Goal: Information Seeking & Learning: Learn about a topic

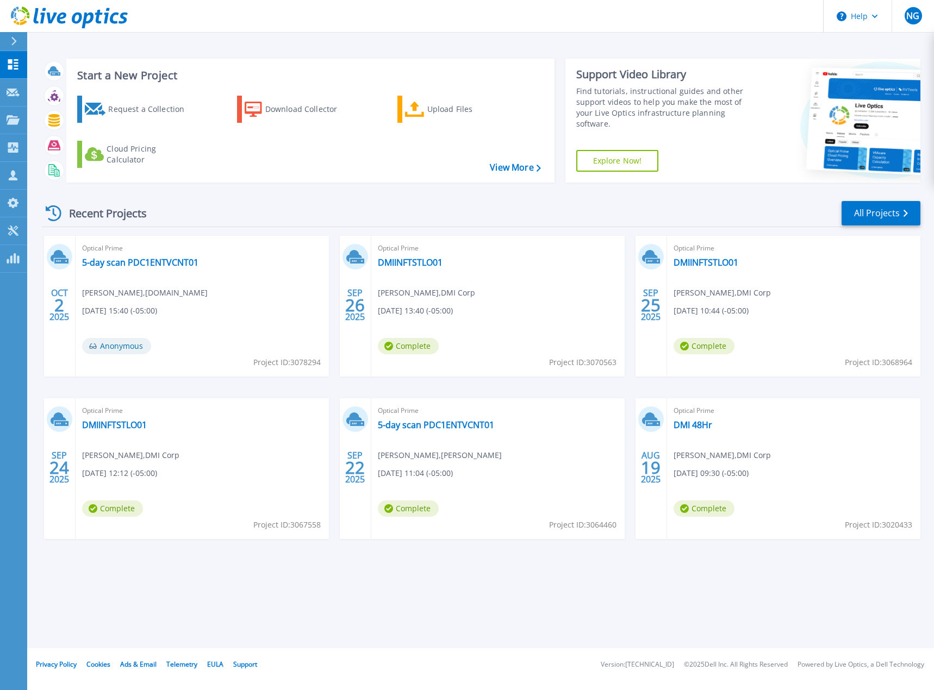
drag, startPoint x: 158, startPoint y: 566, endPoint x: 159, endPoint y: 576, distance: 10.4
click at [158, 567] on div "Recent Projects All Projects [DATE] Optical Prime 5-day scan PDC1ENTVCNT01 [PER…" at bounding box center [481, 380] width 879 height 378
click at [464, 426] on link "5-day scan PDC1ENTVCNT01" at bounding box center [436, 425] width 116 height 11
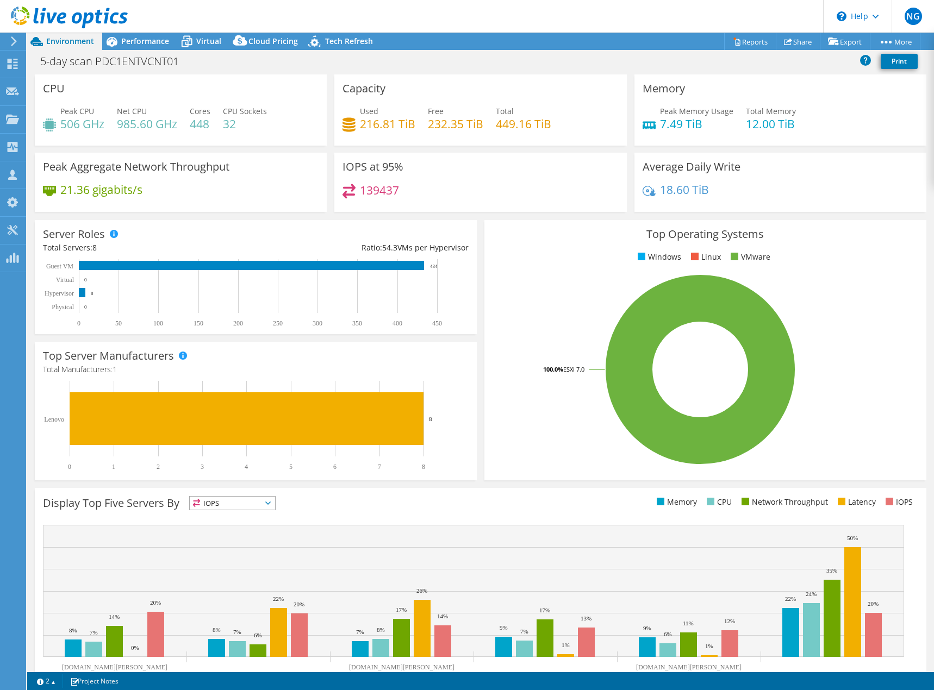
select select "USEast"
select select "USD"
drag, startPoint x: 363, startPoint y: 120, endPoint x: 575, endPoint y: 135, distance: 212.0
click at [575, 134] on div "Used 216.81 TiB Free 232.35 TiB Total 449.16 TiB" at bounding box center [481, 122] width 276 height 35
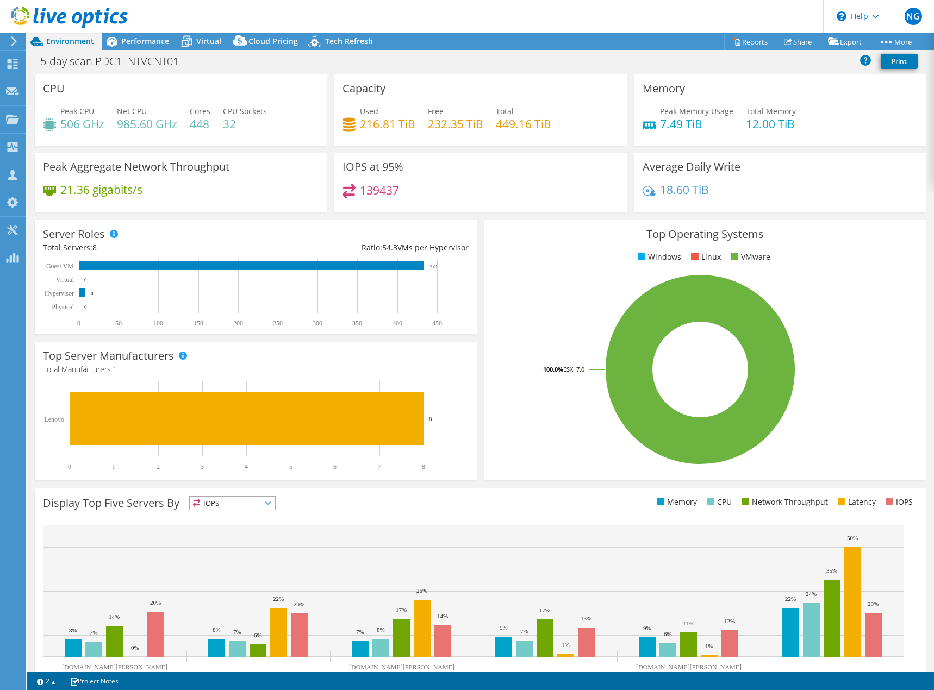
click at [551, 134] on div "Used 216.81 TiB Free 232.35 TiB Total 449.16 TiB" at bounding box center [481, 122] width 276 height 35
drag, startPoint x: 538, startPoint y: 126, endPoint x: 315, endPoint y: 122, distance: 223.5
click at [315, 122] on div "CPU Peak CPU 506 GHz Net CPU 985.60 GHz Cores 448 CPU Sockets 32 Capacity Used …" at bounding box center [480, 146] width 899 height 145
click at [491, 117] on div "Used 216.81 TiB Free 232.35 TiB Total 449.16 TiB" at bounding box center [481, 122] width 276 height 35
click at [559, 60] on div "5-day scan PDC1ENTVCNT01 Print" at bounding box center [480, 61] width 907 height 20
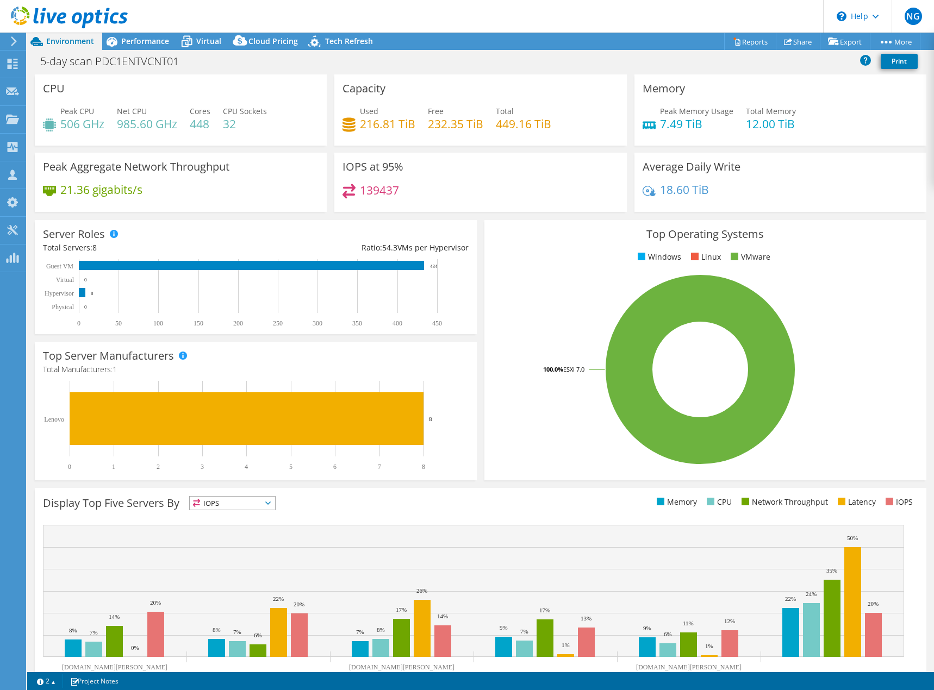
click at [478, 16] on header "NG Channel Partner Nick Giammarrusco nick_giammarrusco@shi.com shi.com My Profi…" at bounding box center [467, 16] width 934 height 33
click at [155, 44] on span "Performance" at bounding box center [145, 41] width 48 height 10
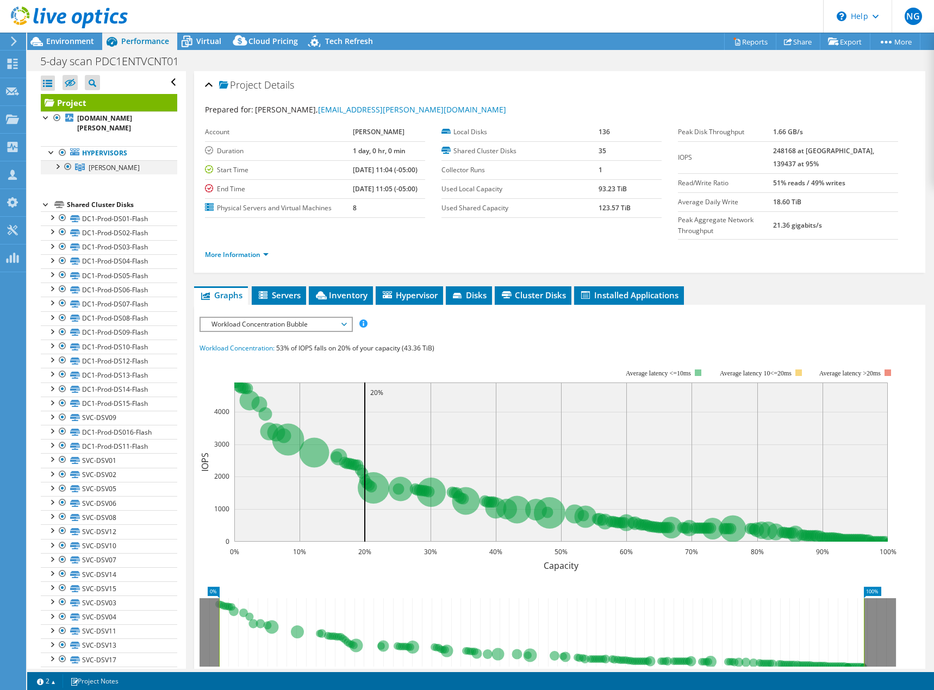
click at [58, 160] on div at bounding box center [57, 165] width 11 height 11
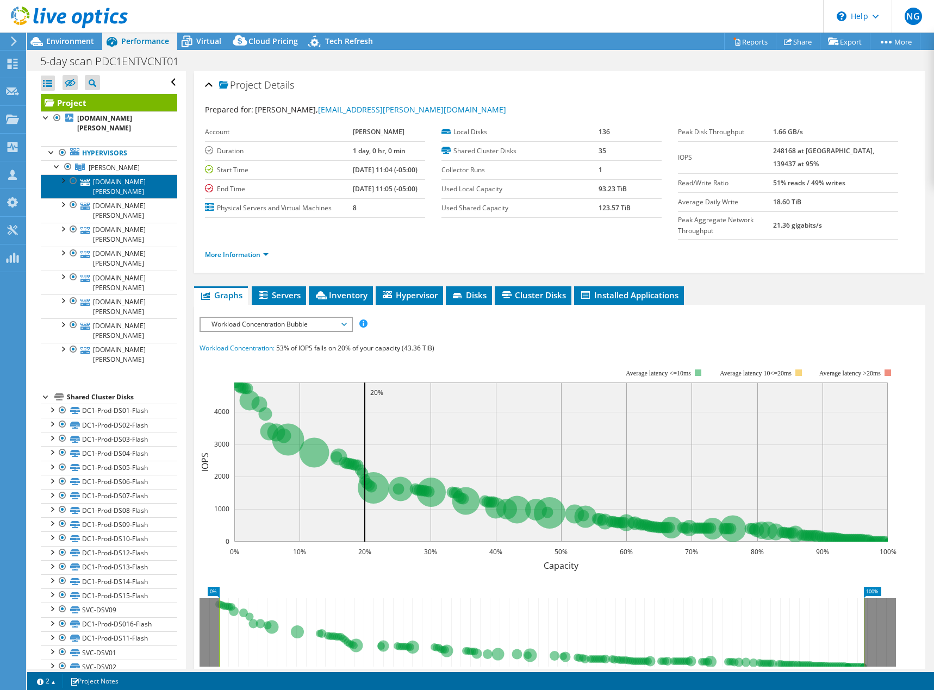
drag, startPoint x: 63, startPoint y: 168, endPoint x: 52, endPoint y: 174, distance: 12.4
click at [48, 176] on link "[DOMAIN_NAME][PERSON_NAME]" at bounding box center [109, 187] width 136 height 24
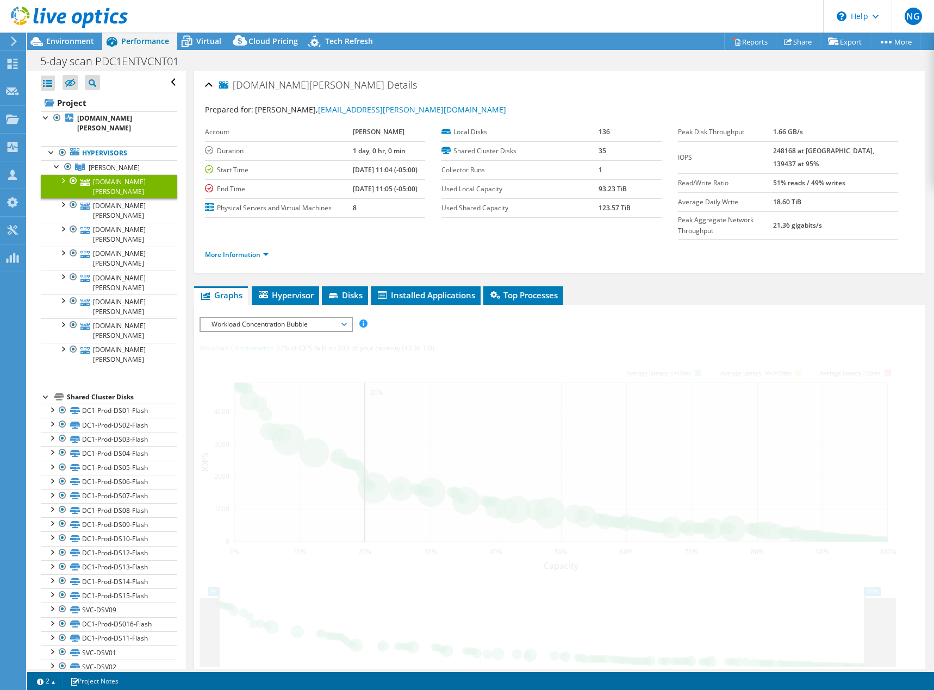
click at [65, 175] on div at bounding box center [62, 180] width 11 height 11
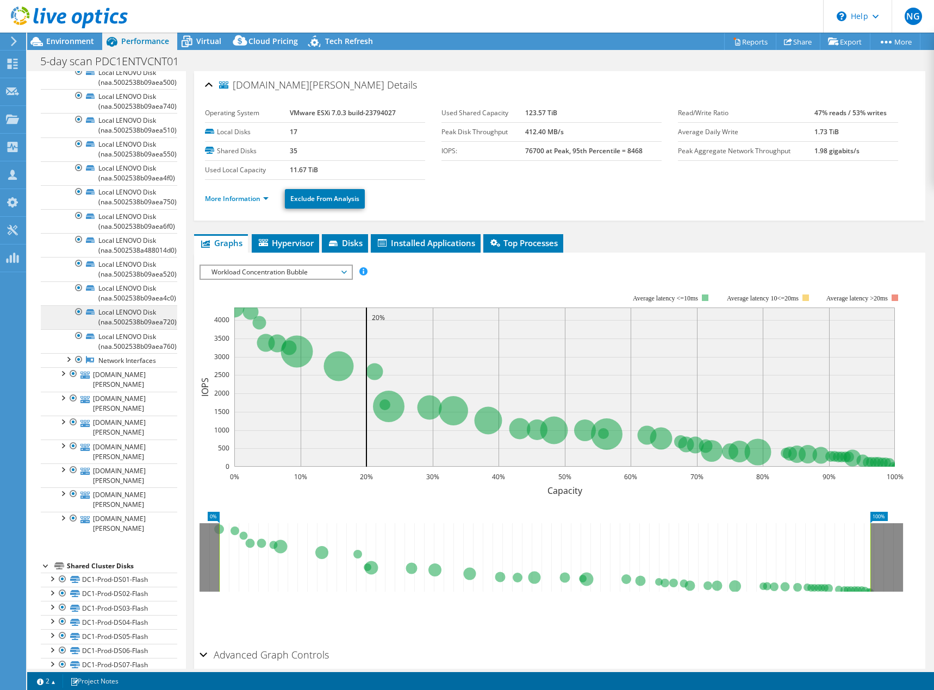
scroll to position [924, 0]
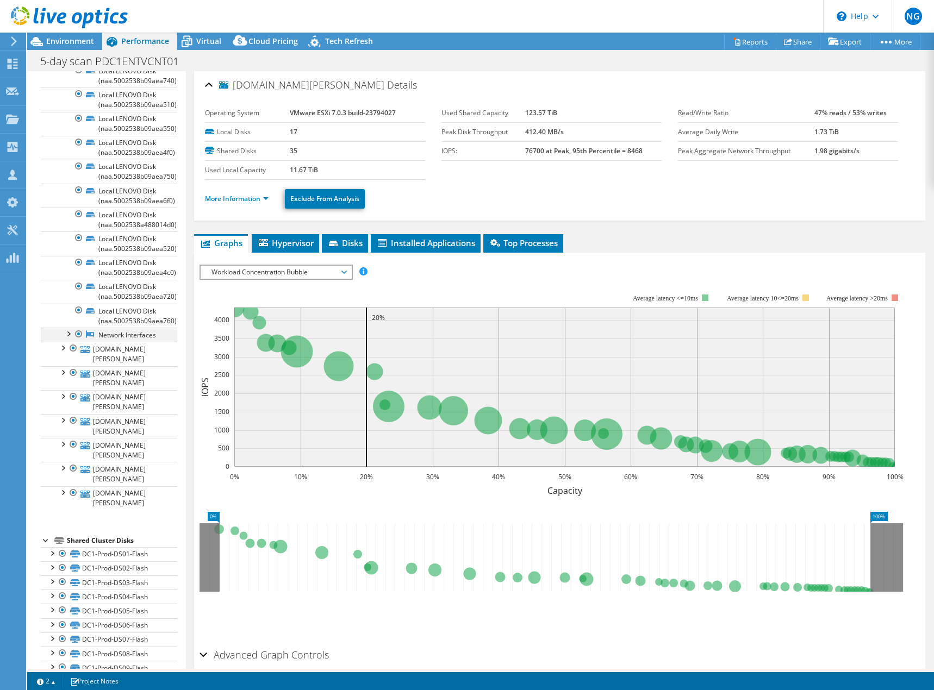
click at [71, 339] on div at bounding box center [68, 333] width 11 height 11
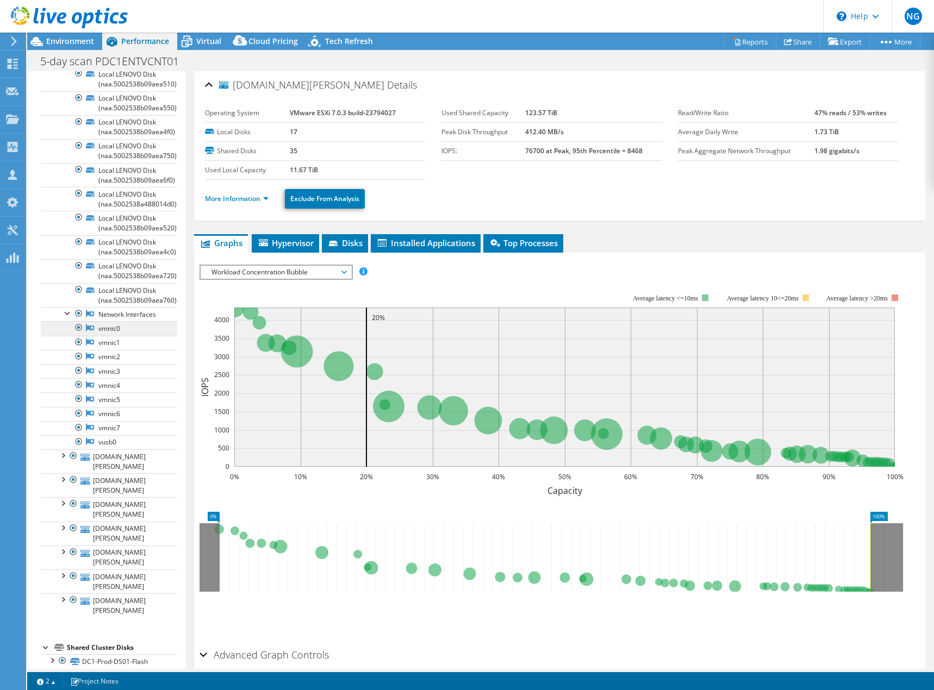
scroll to position [1033, 0]
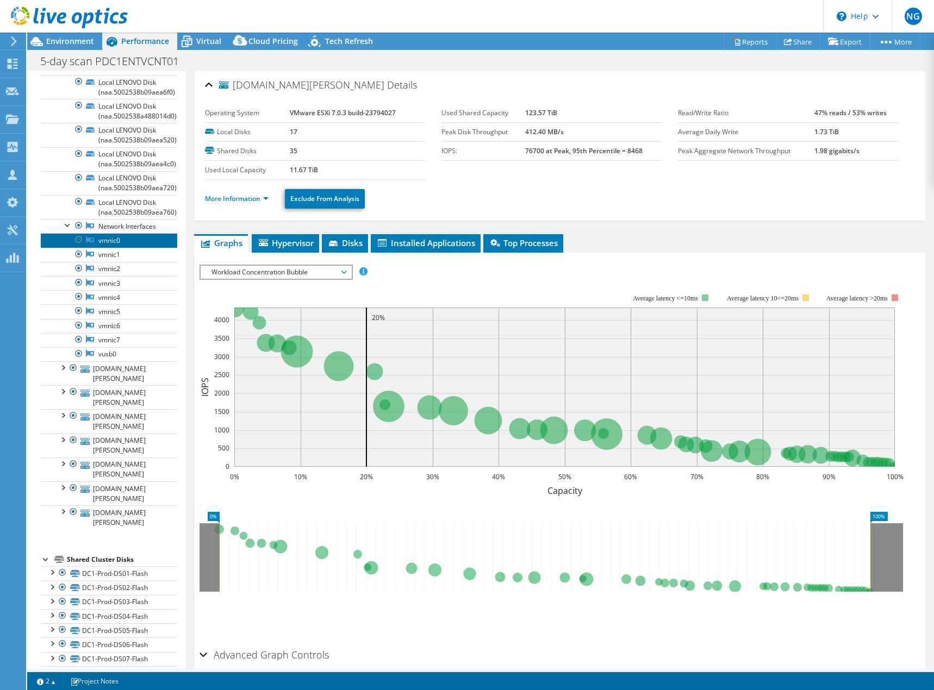
click at [108, 247] on link "vmnic0" at bounding box center [109, 240] width 136 height 14
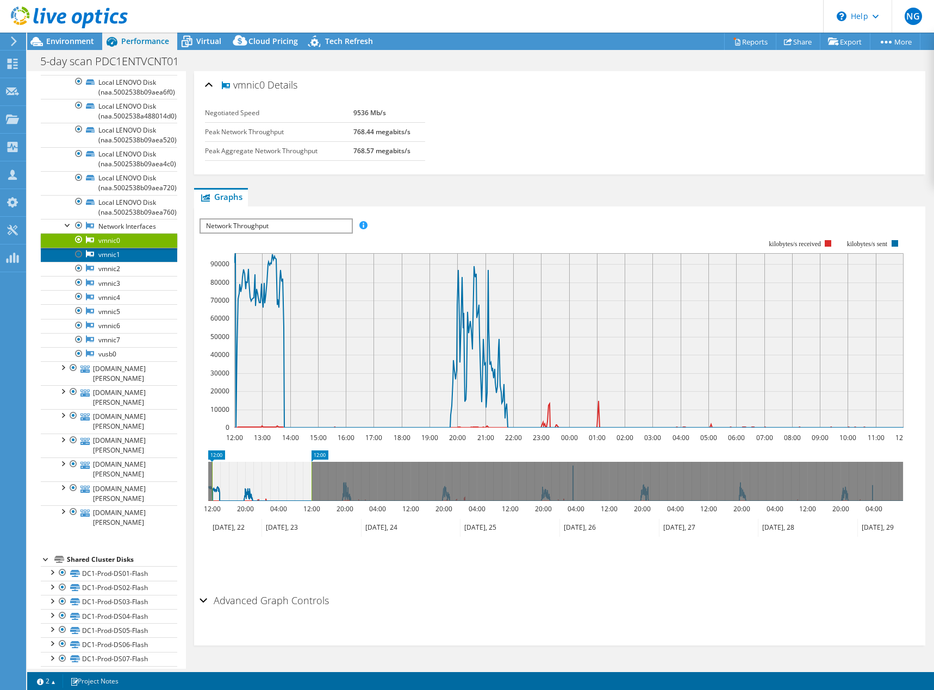
click at [104, 262] on link "vmnic1" at bounding box center [109, 255] width 136 height 14
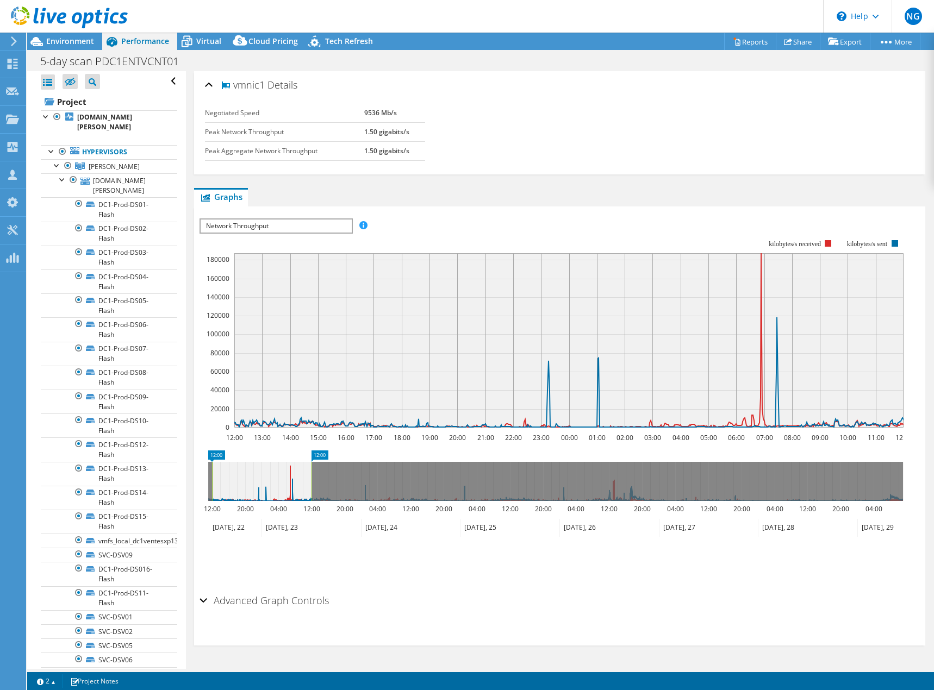
scroll to position [0, 0]
click at [105, 175] on link "[DOMAIN_NAME][PERSON_NAME]" at bounding box center [109, 187] width 136 height 24
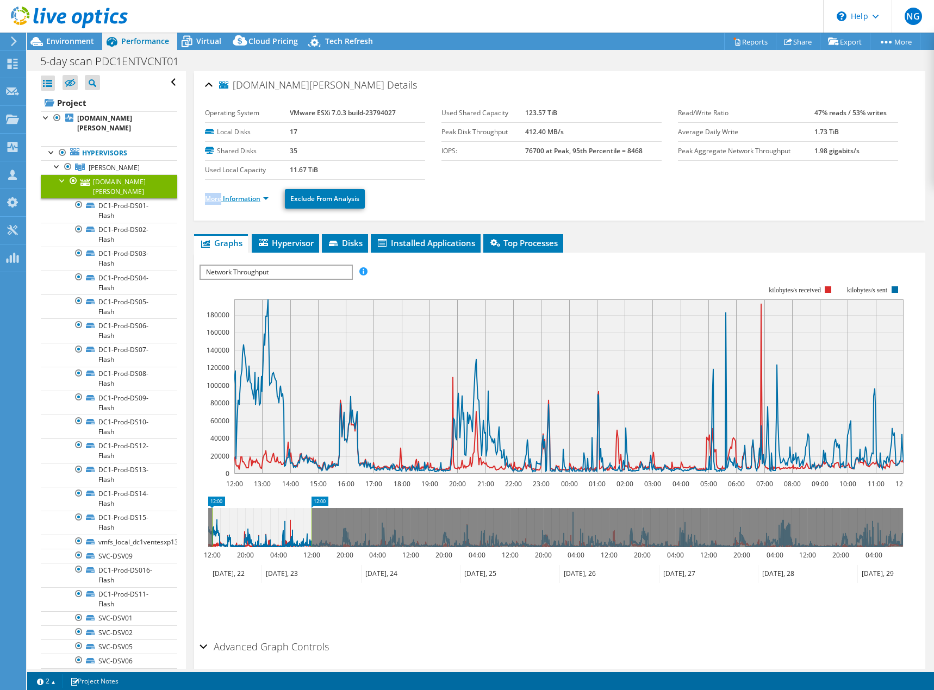
click at [220, 195] on ul "More Information Exclude From Analysis" at bounding box center [559, 197] width 709 height 22
click at [220, 201] on link "More Information" at bounding box center [237, 198] width 64 height 9
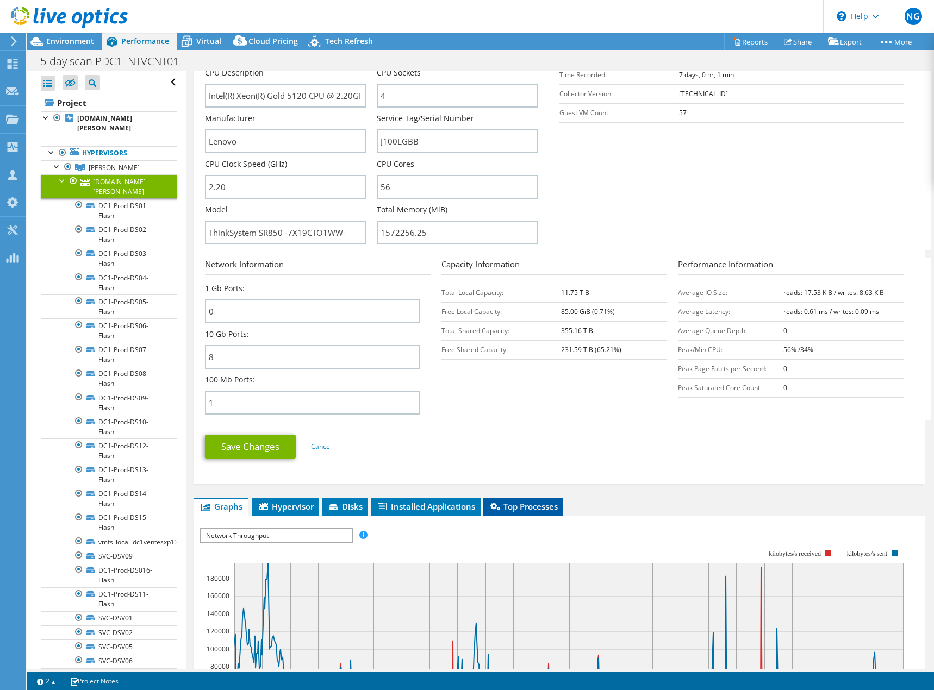
scroll to position [272, 0]
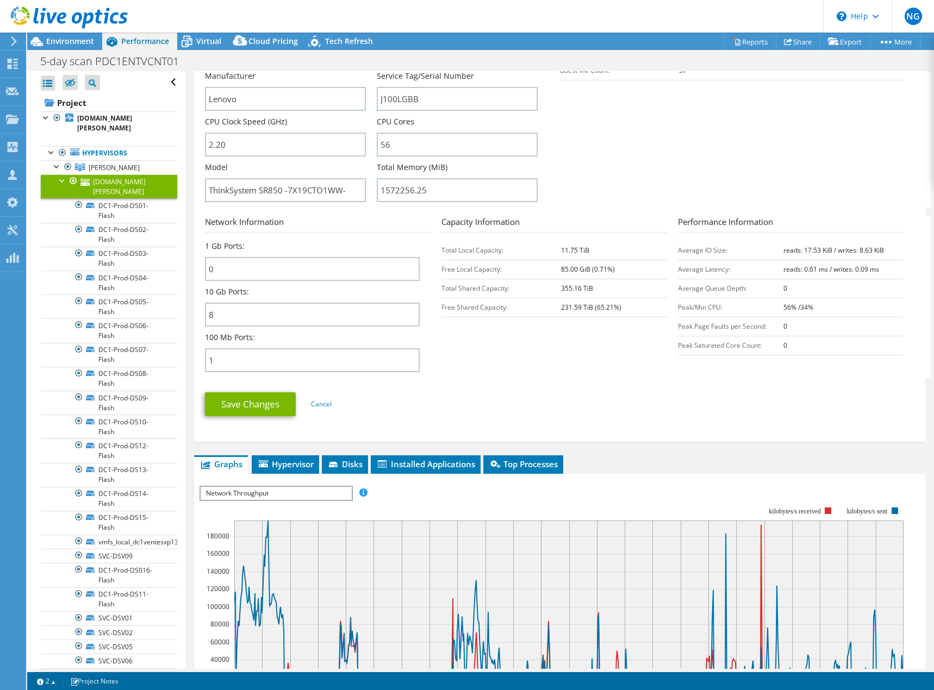
drag, startPoint x: 562, startPoint y: 544, endPoint x: 458, endPoint y: 352, distance: 218.9
click at [458, 352] on section "Network Information 1 Gb Ports: 0 10 Gb Ports: 8 100 Mb Ports: 1 Capacity Infor…" at bounding box center [562, 297] width 715 height 162
click at [512, 379] on form "Server Information Server Name pdc1entesxi04.corp.follett.com CPU Description I…" at bounding box center [559, 189] width 709 height 471
click at [271, 188] on input "ThinkSystem SR850 -7X19CTO1WW-" at bounding box center [285, 190] width 161 height 24
click at [264, 192] on input "ThinkSystem SR850 -7X19CTO1WW-" at bounding box center [285, 190] width 161 height 24
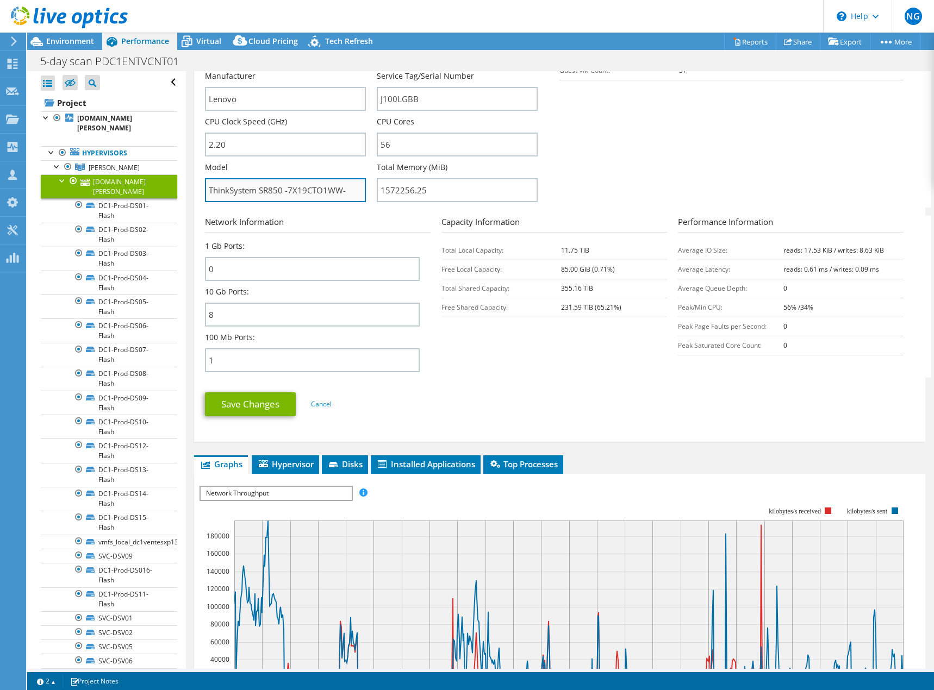
click at [264, 192] on input "ThinkSystem SR850 -7X19CTO1WW-" at bounding box center [285, 190] width 161 height 24
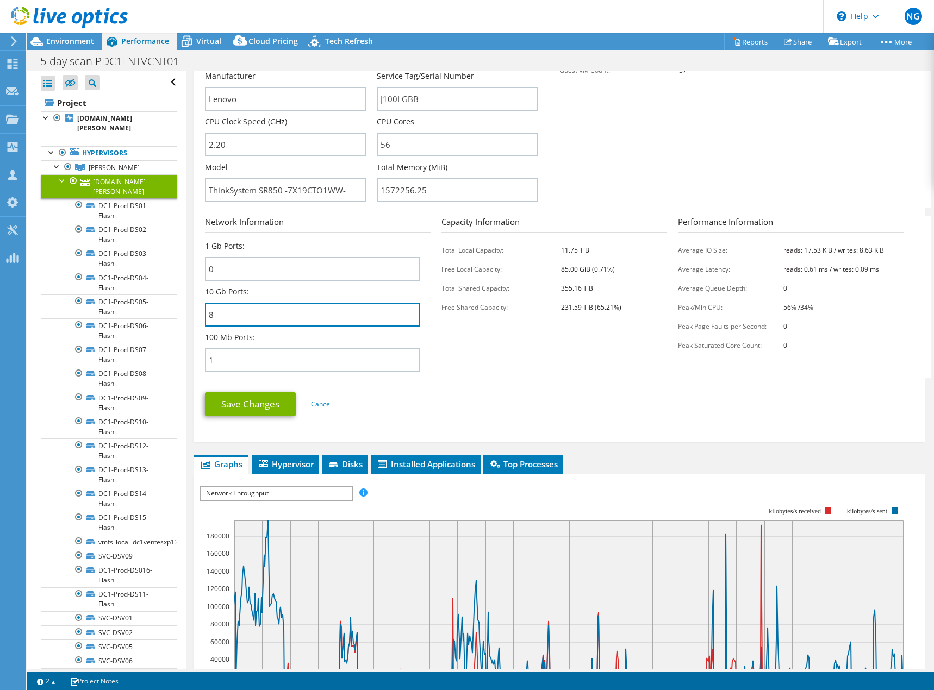
drag, startPoint x: 288, startPoint y: 317, endPoint x: 179, endPoint y: 314, distance: 109.3
click at [186, 313] on div "pdc1entesxi04.corp.follett.com Details Operating System VMware ESXi 7.0.3 build…" at bounding box center [560, 365] width 748 height 1133
click at [308, 319] on input "8" at bounding box center [312, 315] width 215 height 24
drag, startPoint x: 266, startPoint y: 319, endPoint x: 202, endPoint y: 323, distance: 64.3
click at [234, 317] on input "8" at bounding box center [312, 315] width 215 height 24
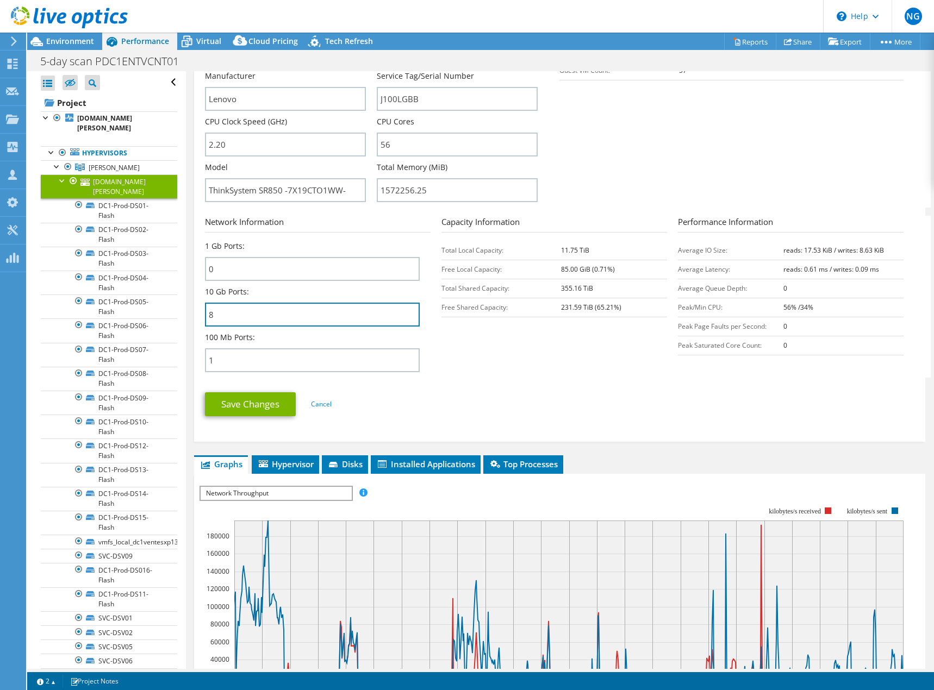
drag, startPoint x: 253, startPoint y: 315, endPoint x: 189, endPoint y: 309, distance: 65.0
click at [185, 307] on div "Open All Close All Hide Excluded Nodes Project Tree Filter" at bounding box center [480, 370] width 907 height 598
click at [328, 317] on input "8" at bounding box center [312, 315] width 215 height 24
click at [305, 317] on input "8" at bounding box center [312, 315] width 215 height 24
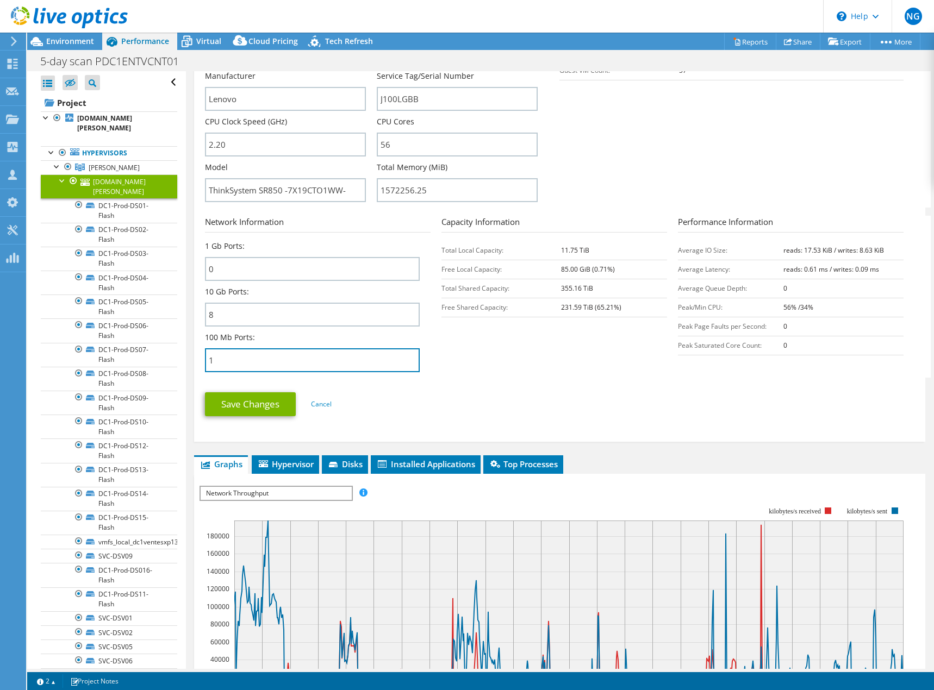
drag, startPoint x: 274, startPoint y: 359, endPoint x: 188, endPoint y: 356, distance: 86.0
click at [188, 356] on div "pdc1entesxi04.corp.follett.com Details Operating System VMware ESXi 7.0.3 build…" at bounding box center [560, 365] width 748 height 1133
click at [500, 370] on section "Network Information 1 Gb Ports: 0 10 Gb Ports: 8 100 Mb Ports: 1 Capacity Infor…" at bounding box center [562, 297] width 715 height 162
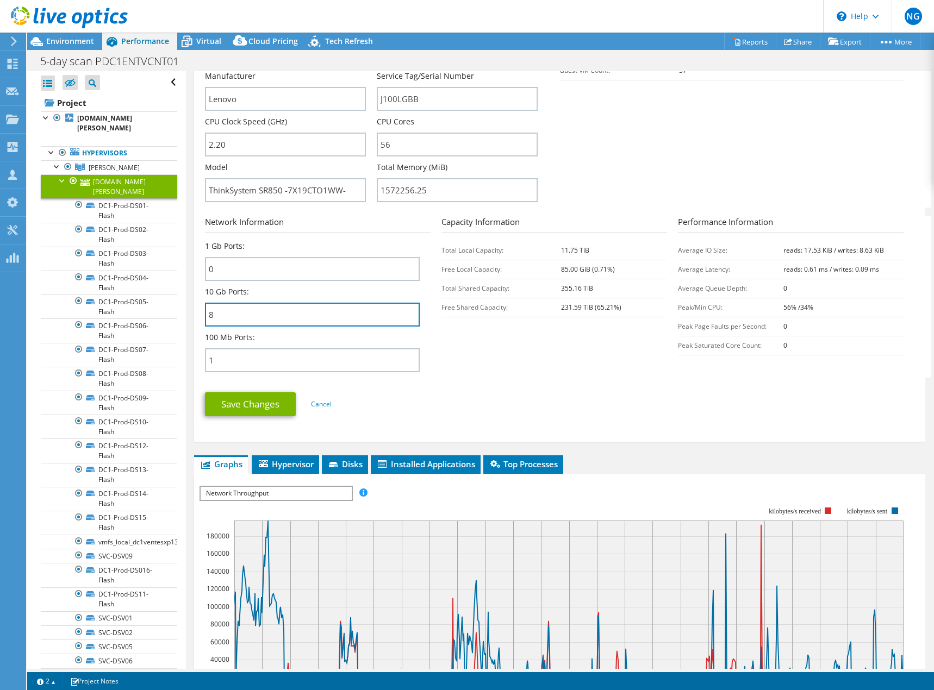
drag, startPoint x: 187, startPoint y: 319, endPoint x: 178, endPoint y: 320, distance: 8.7
click at [183, 319] on div "Open All Close All Hide Excluded Nodes Project Tree Filter" at bounding box center [480, 370] width 907 height 598
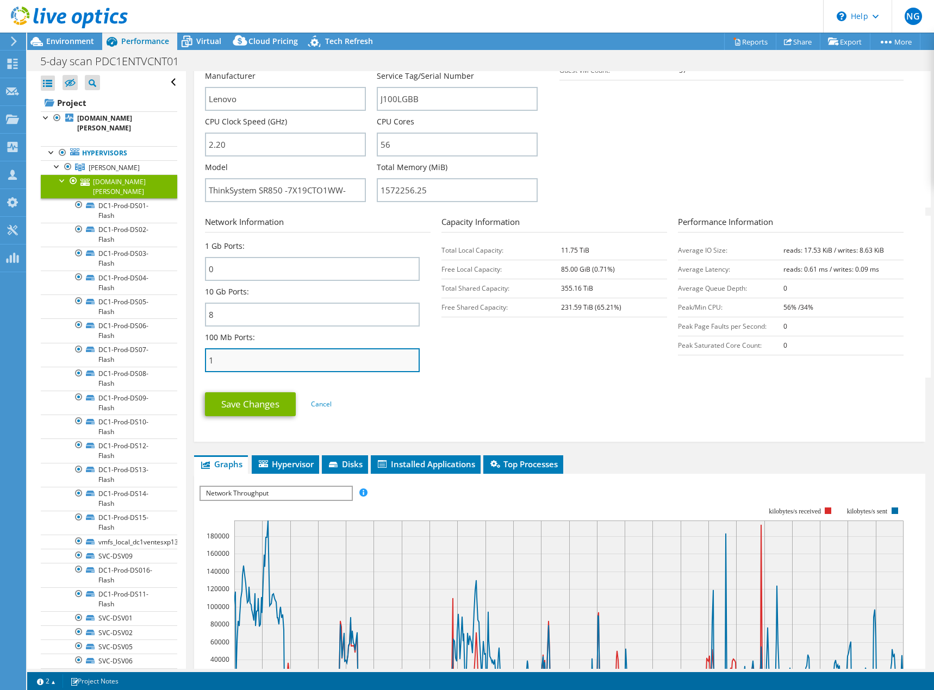
click at [345, 369] on input "1" at bounding box center [312, 360] width 215 height 24
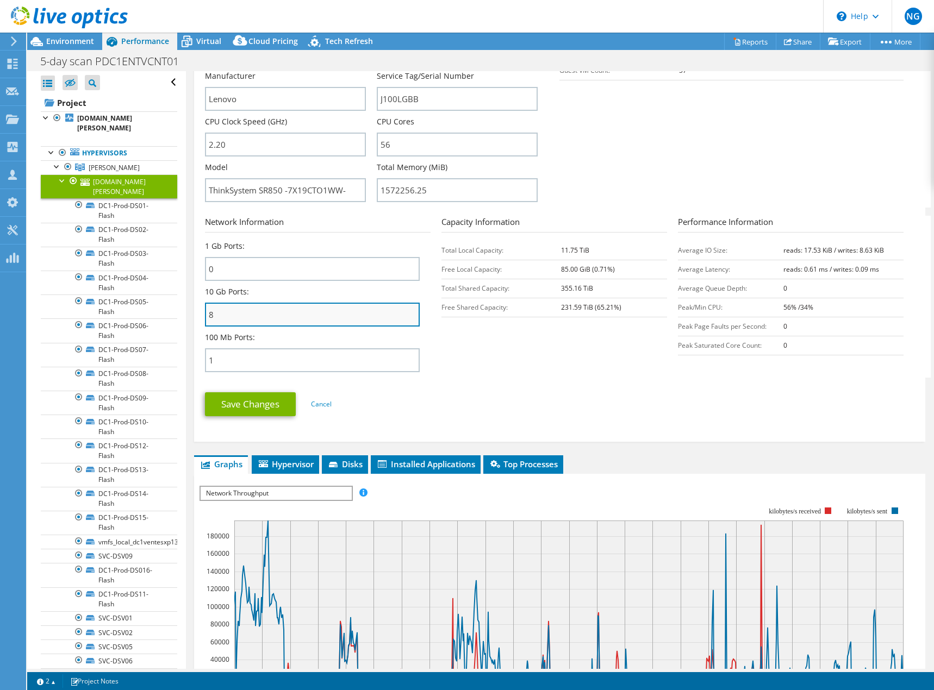
drag, startPoint x: 235, startPoint y: 317, endPoint x: 216, endPoint y: 313, distance: 19.6
click at [166, 313] on div "Open All Close All Hide Excluded Nodes Project Tree Filter" at bounding box center [480, 370] width 907 height 598
drag, startPoint x: 588, startPoint y: 412, endPoint x: 581, endPoint y: 414, distance: 7.4
click at [588, 412] on ul "Save Changes Cancel" at bounding box center [559, 403] width 709 height 27
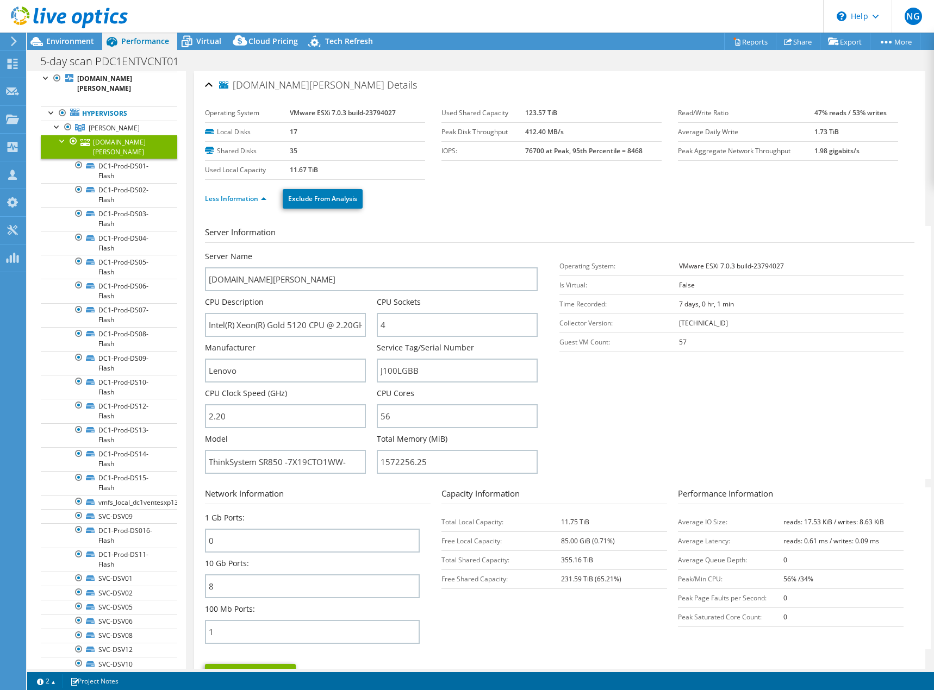
scroll to position [0, 0]
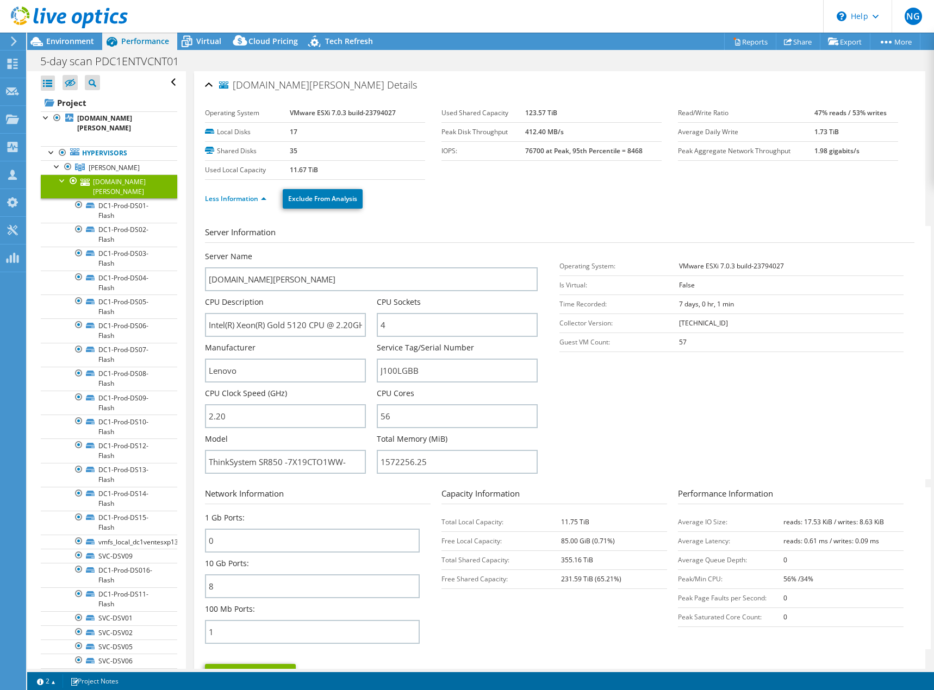
click at [504, 208] on ul "Less Information Exclude From Analysis" at bounding box center [559, 197] width 709 height 22
drag, startPoint x: 591, startPoint y: 204, endPoint x: 561, endPoint y: 200, distance: 31.4
click at [589, 204] on ul "Less Information Exclude From Analysis" at bounding box center [559, 197] width 709 height 22
click at [63, 175] on div at bounding box center [62, 180] width 11 height 11
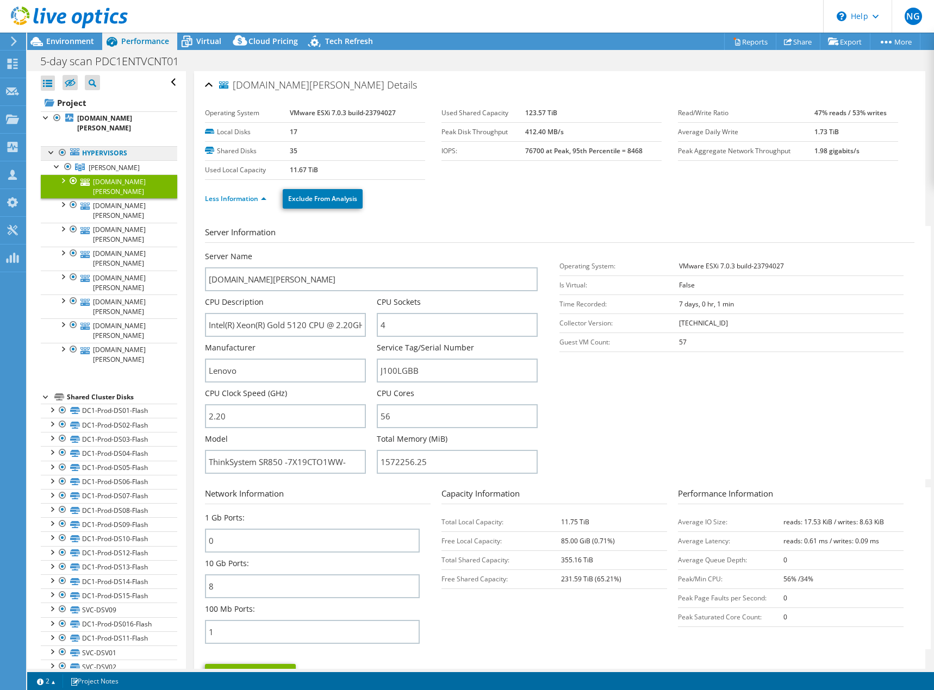
click at [101, 146] on link "Hypervisors" at bounding box center [109, 153] width 136 height 14
click at [99, 163] on span "[PERSON_NAME]" at bounding box center [114, 167] width 51 height 9
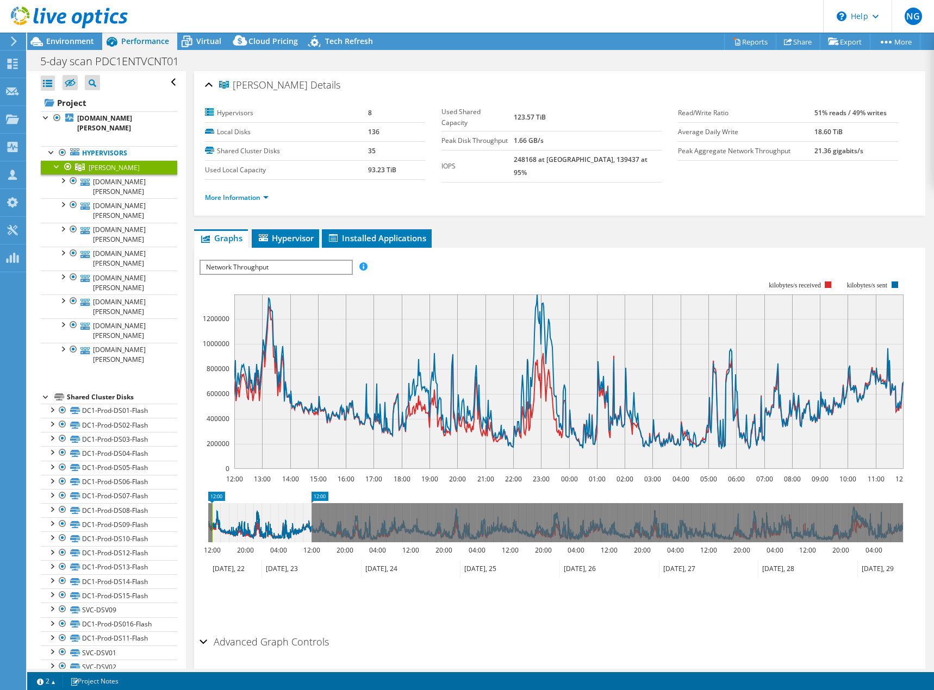
click at [329, 265] on span "Network Throughput" at bounding box center [276, 267] width 151 height 13
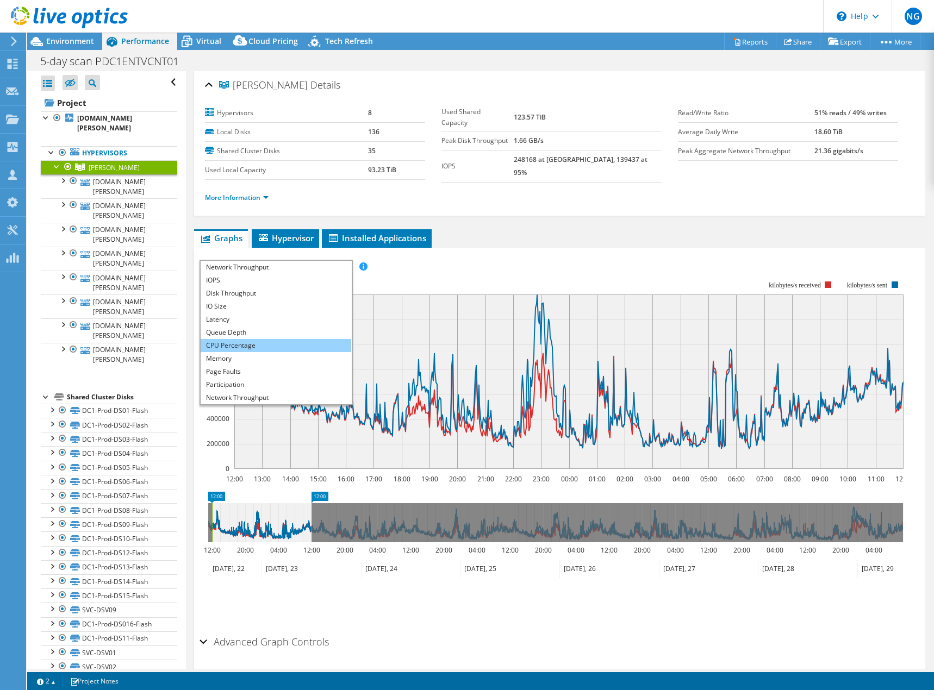
click at [262, 339] on li "CPU Percentage" at bounding box center [276, 345] width 151 height 13
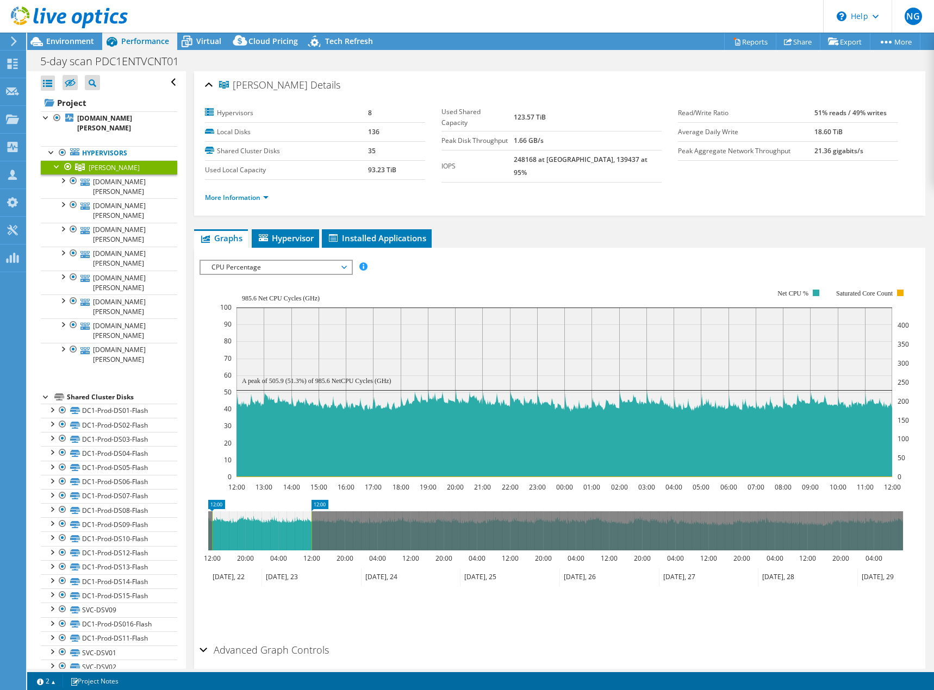
click at [638, 266] on div "IOPS Disk Throughput IO Size Latency Queue Depth CPU Percentage Memory Page Fau…" at bounding box center [560, 267] width 720 height 15
click at [111, 176] on link "[DOMAIN_NAME][PERSON_NAME]" at bounding box center [109, 187] width 136 height 24
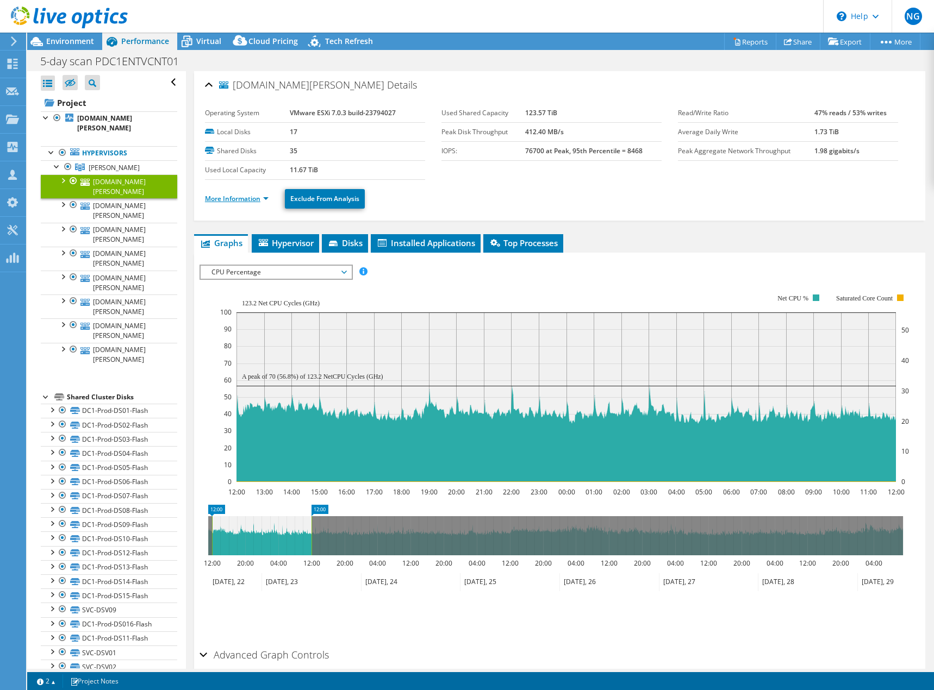
click at [241, 196] on link "More Information" at bounding box center [237, 198] width 64 height 9
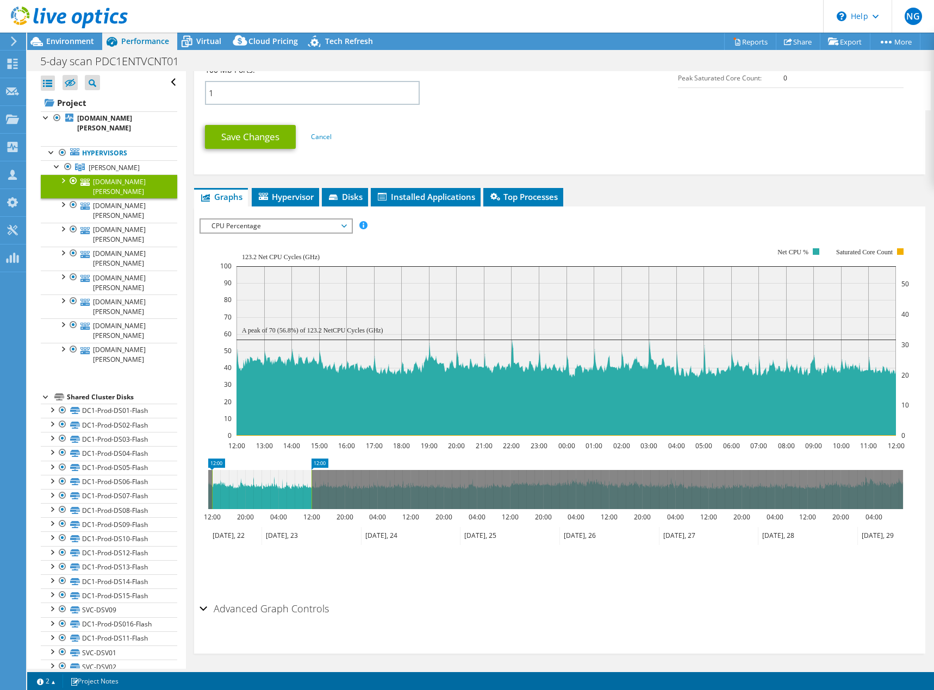
scroll to position [543, 0]
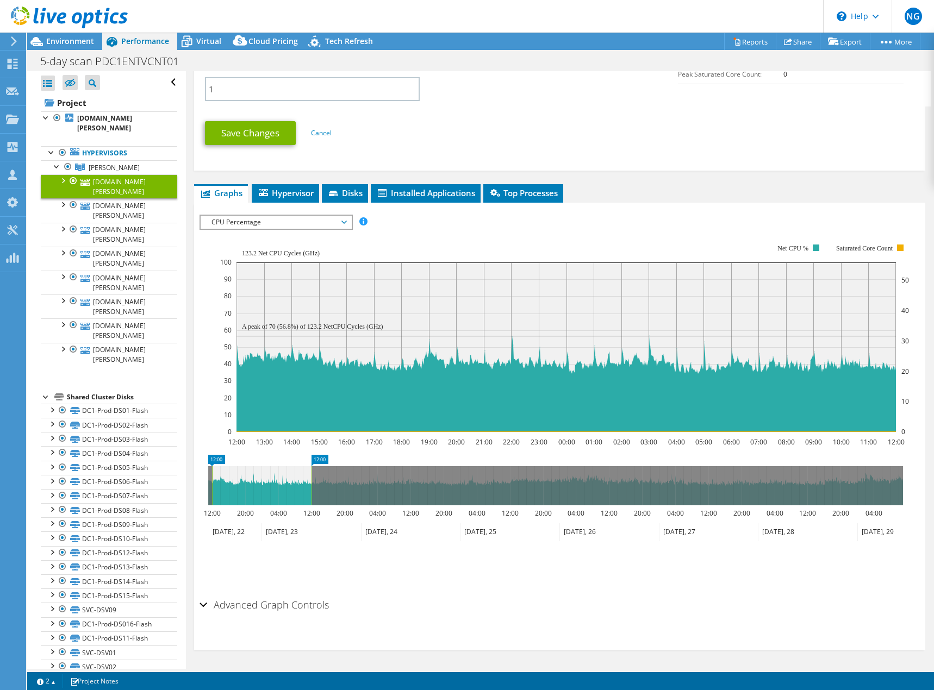
click at [314, 229] on div "CPU Percentage IOPS Disk Throughput IO Size Latency Queue Depth CPU Percentage …" at bounding box center [276, 222] width 153 height 15
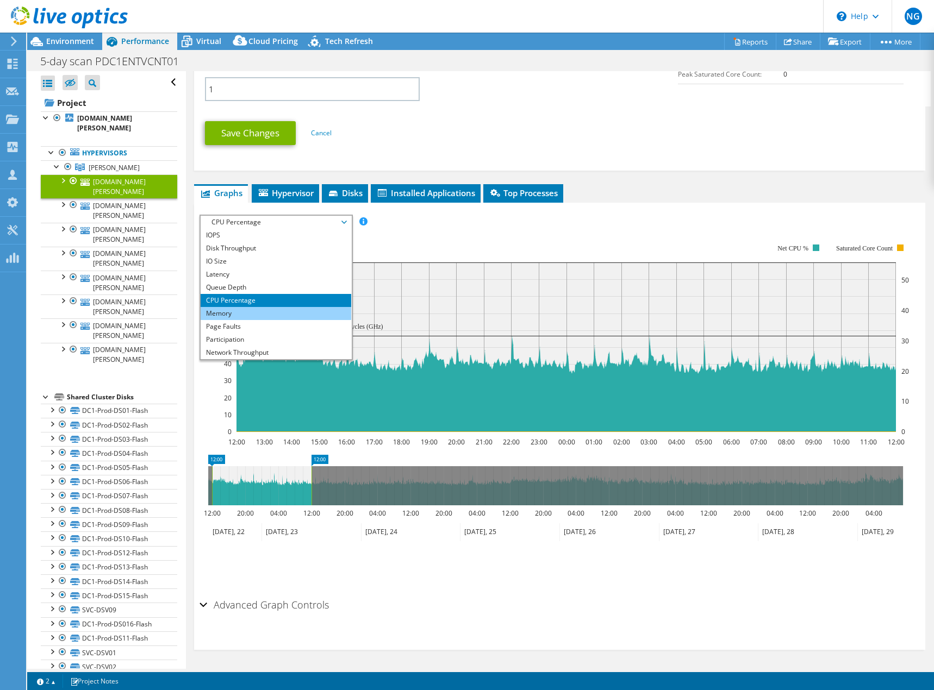
click at [270, 312] on li "Memory" at bounding box center [276, 313] width 151 height 13
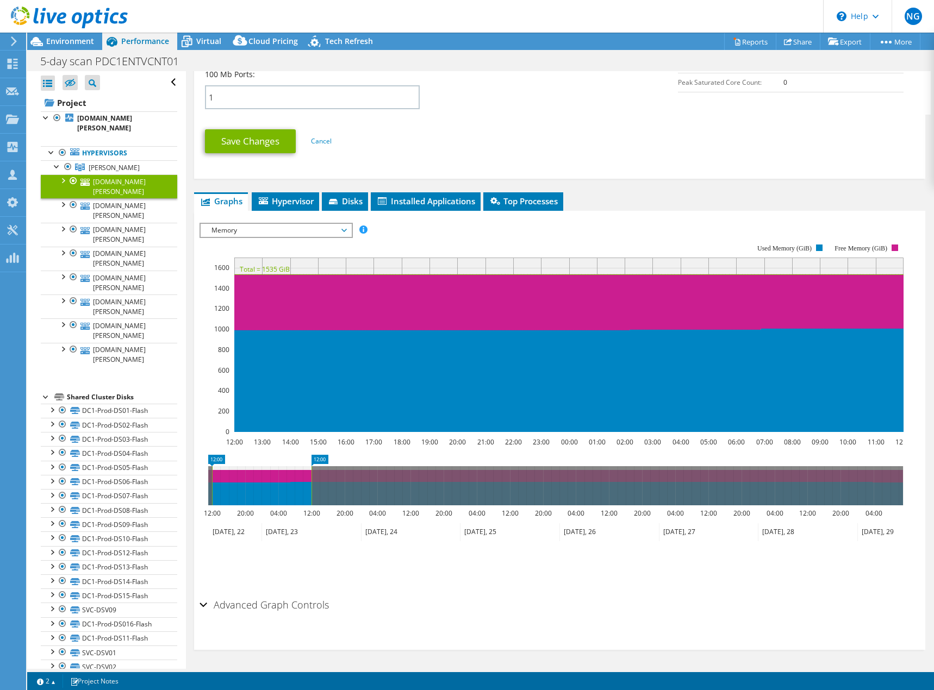
scroll to position [535, 0]
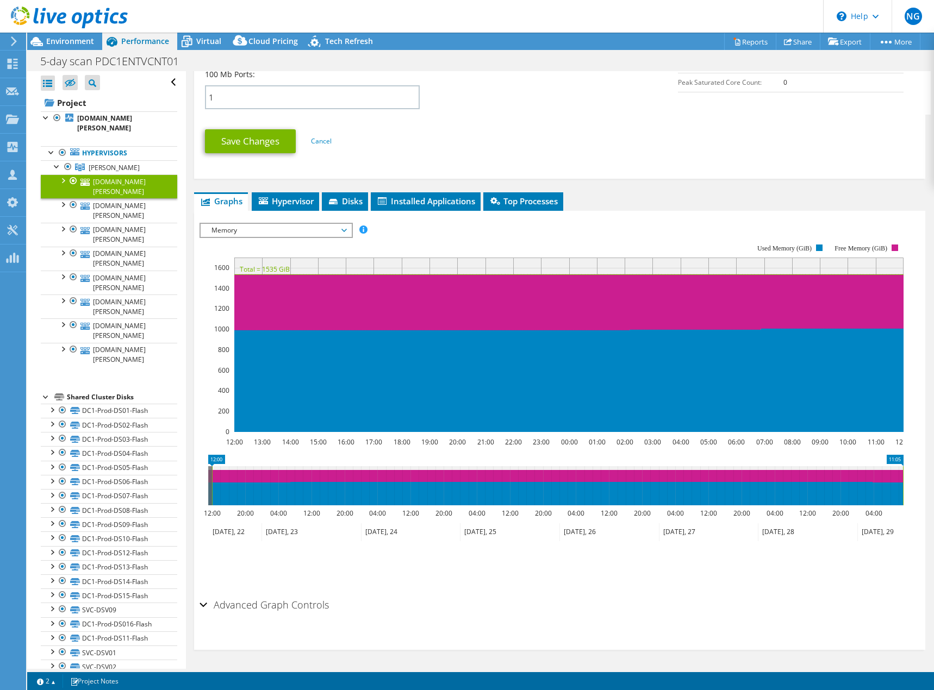
drag, startPoint x: 310, startPoint y: 488, endPoint x: 1199, endPoint y: 541, distance: 889.9
click at [933, 541] on html "NG Channel Partner Nick Giammarrusco nick_giammarrusco@shi.com shi.com My Profi…" at bounding box center [467, 345] width 934 height 690
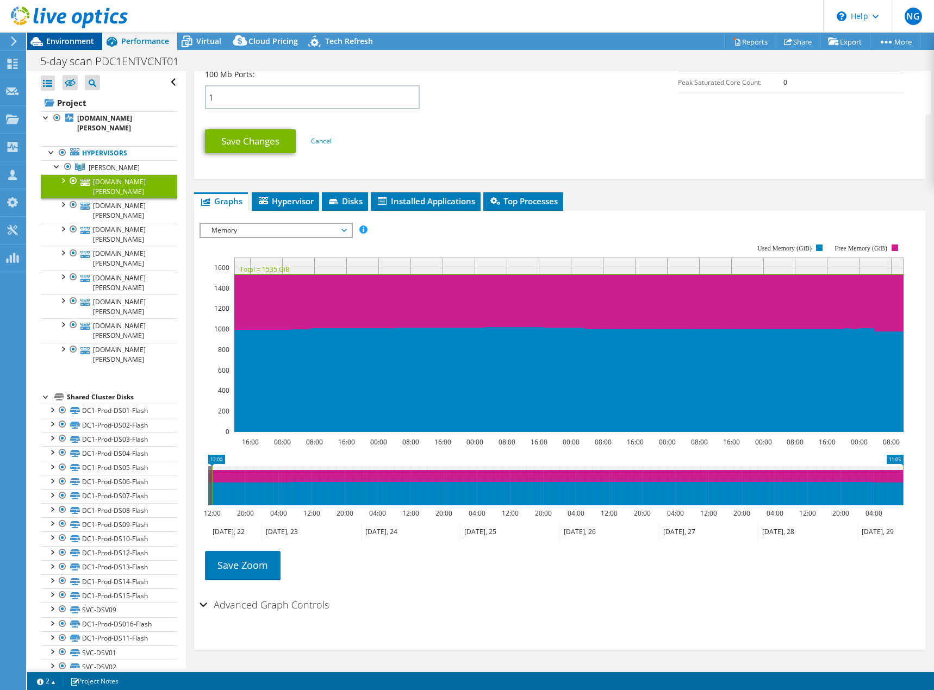
click at [65, 43] on span "Environment" at bounding box center [70, 41] width 48 height 10
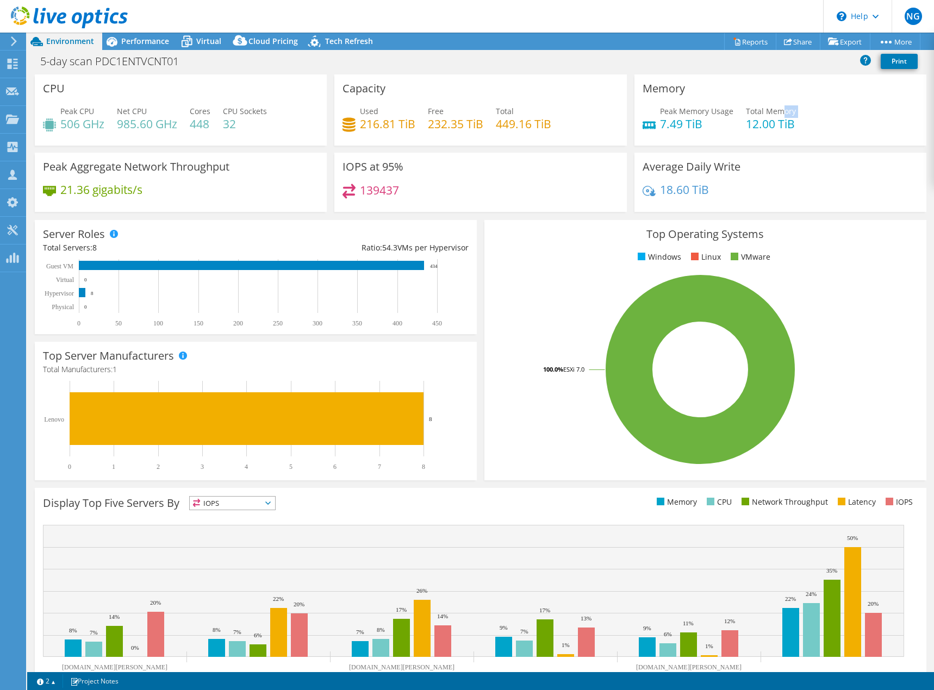
drag, startPoint x: 742, startPoint y: 121, endPoint x: 780, endPoint y: 114, distance: 38.2
click at [778, 114] on div "Total Memory 12.00 TiB" at bounding box center [771, 117] width 50 height 24
drag, startPoint x: 745, startPoint y: 123, endPoint x: 728, endPoint y: 123, distance: 16.9
click at [728, 123] on div "Peak Memory Usage 7.49 TiB Total Memory 12.00 TiB" at bounding box center [781, 122] width 276 height 35
click at [759, 126] on h4 "12.00 TiB" at bounding box center [771, 124] width 50 height 12
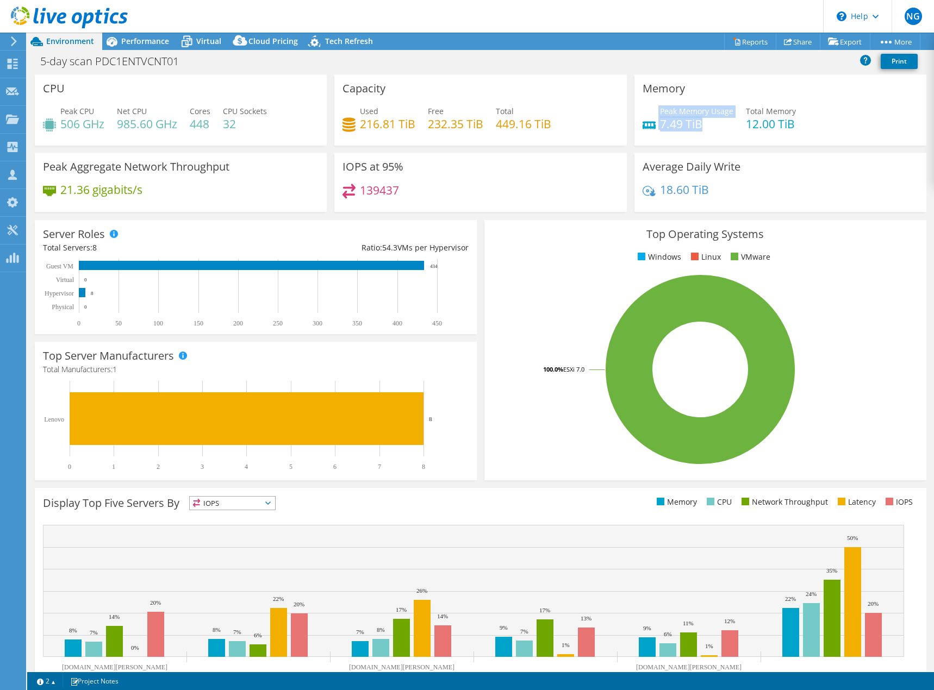
drag, startPoint x: 701, startPoint y: 125, endPoint x: 668, endPoint y: 136, distance: 35.4
click at [646, 126] on div "Peak Memory Usage 7.49 TiB" at bounding box center [688, 117] width 91 height 24
click at [668, 136] on div "Peak Memory Usage 7.49 TiB Total Memory 12.00 TiB" at bounding box center [781, 122] width 276 height 35
drag, startPoint x: 649, startPoint y: 127, endPoint x: 694, endPoint y: 123, distance: 44.7
click at [694, 123] on div "Peak Memory Usage 7.49 TiB" at bounding box center [688, 117] width 91 height 24
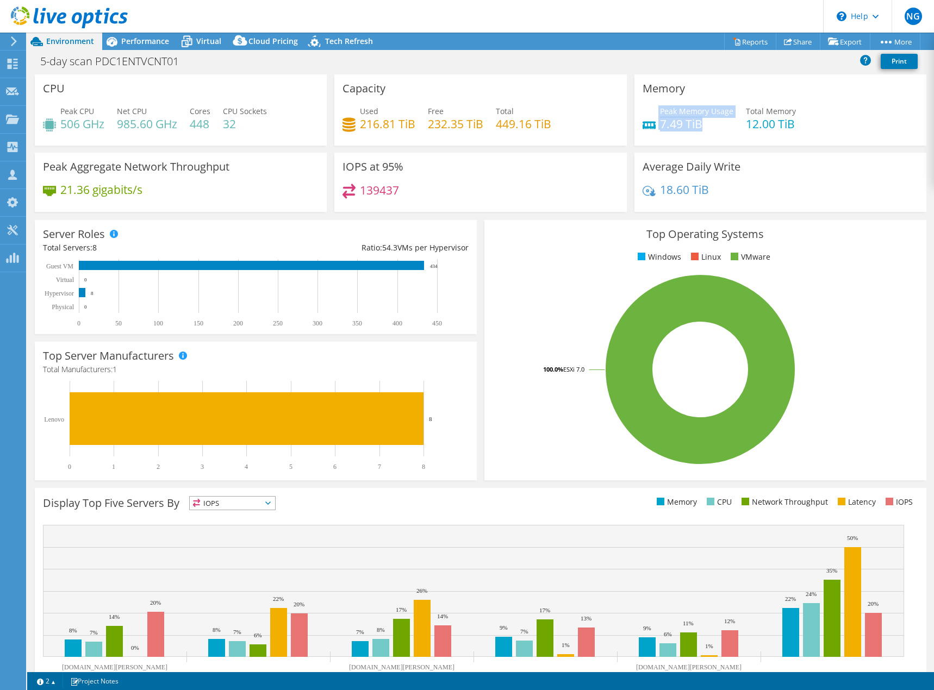
click at [703, 127] on h4 "7.49 TiB" at bounding box center [696, 124] width 73 height 12
click at [142, 35] on div "Performance" at bounding box center [139, 41] width 75 height 17
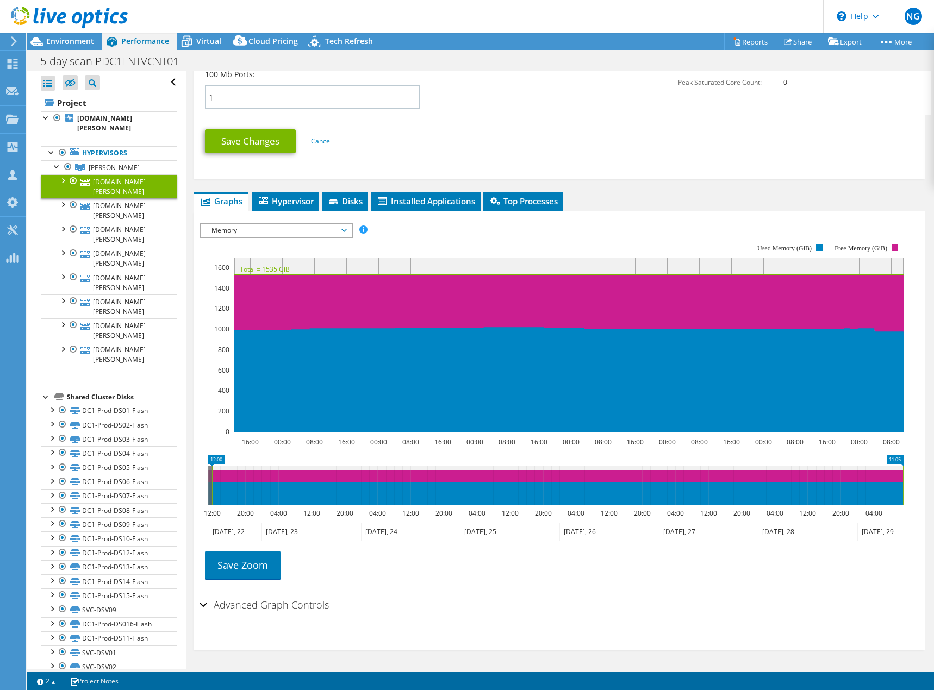
click at [712, 197] on ul "Graphs Servers Inventory Hypervisor Disks Cluster Disks Installed Applications" at bounding box center [559, 201] width 731 height 18
click at [61, 40] on span "Environment" at bounding box center [70, 41] width 48 height 10
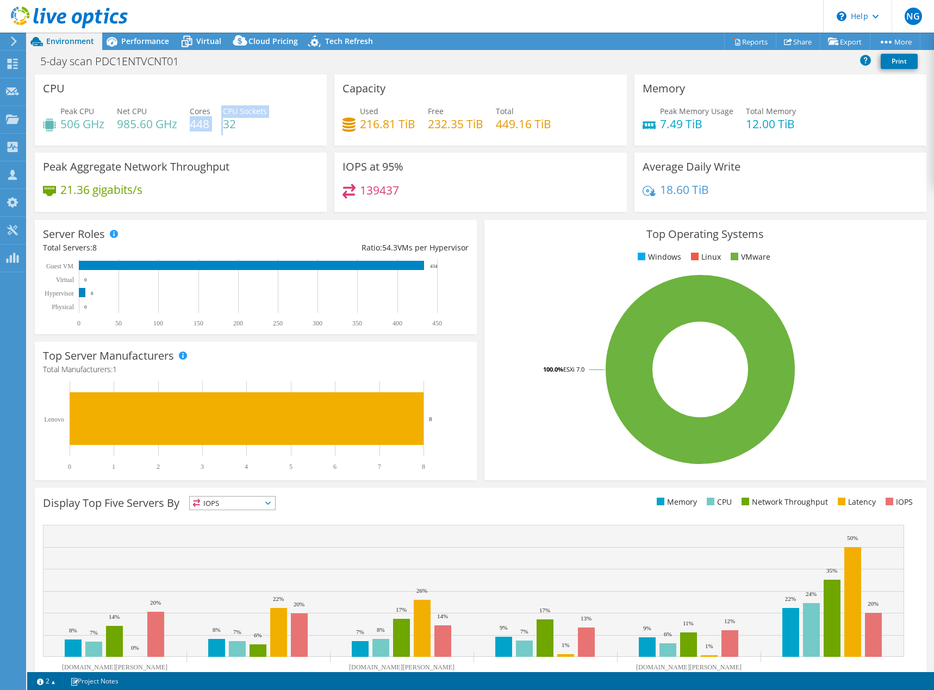
drag, startPoint x: 192, startPoint y: 126, endPoint x: 224, endPoint y: 129, distance: 31.8
click at [224, 129] on div "Peak CPU 506 GHz Net CPU 985.60 GHz Cores 448 CPU Sockets 32" at bounding box center [181, 122] width 276 height 35
click at [207, 132] on div "Peak CPU 506 GHz Net CPU 985.60 GHz Cores 448 CPU Sockets 32" at bounding box center [181, 122] width 276 height 35
click at [195, 129] on h4 "448" at bounding box center [200, 124] width 21 height 12
drag, startPoint x: 194, startPoint y: 128, endPoint x: 217, endPoint y: 124, distance: 24.3
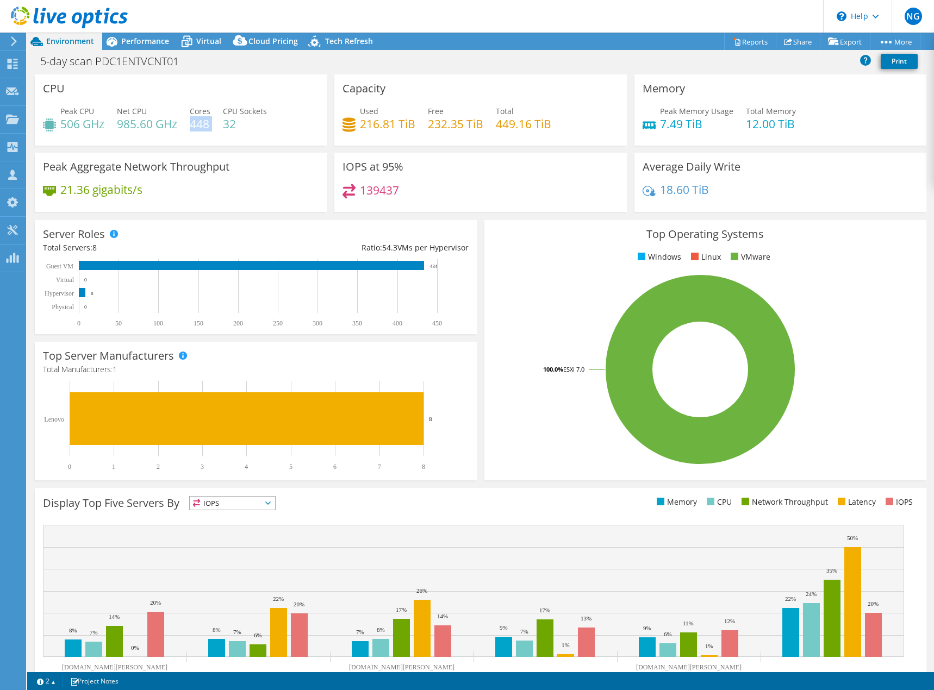
click at [217, 124] on div "Peak CPU 506 GHz Net CPU 985.60 GHz Cores 448 CPU Sockets 32" at bounding box center [181, 122] width 276 height 35
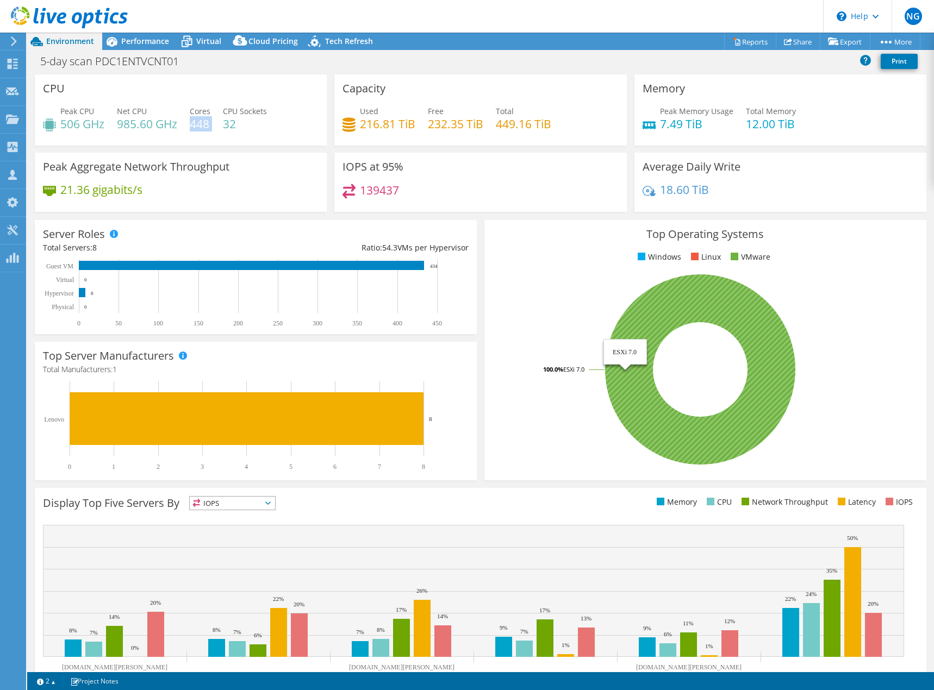
click at [535, 356] on rect at bounding box center [701, 370] width 416 height 190
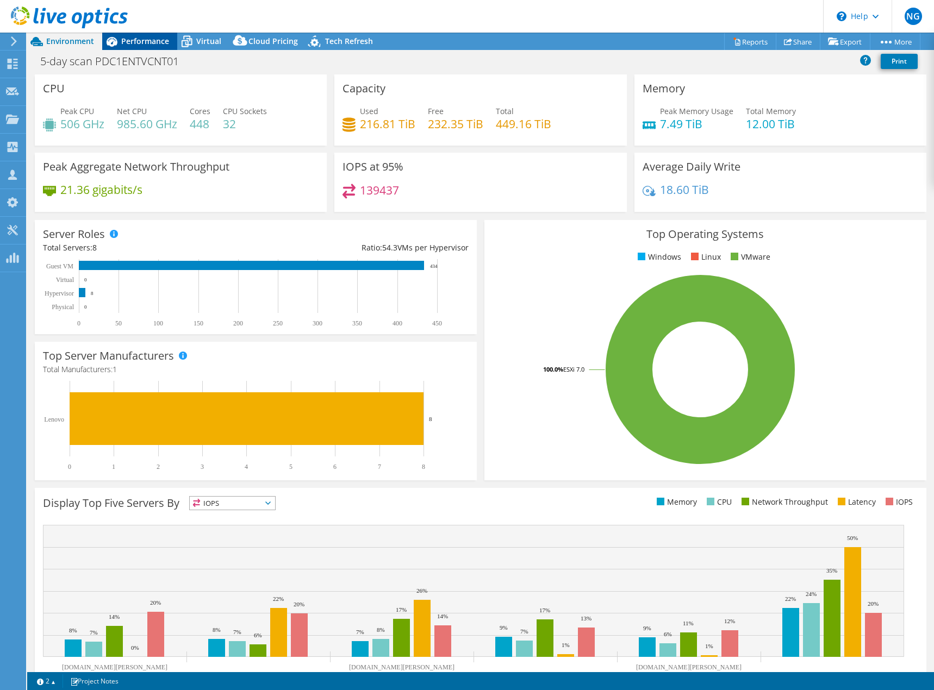
click at [157, 39] on span "Performance" at bounding box center [145, 41] width 48 height 10
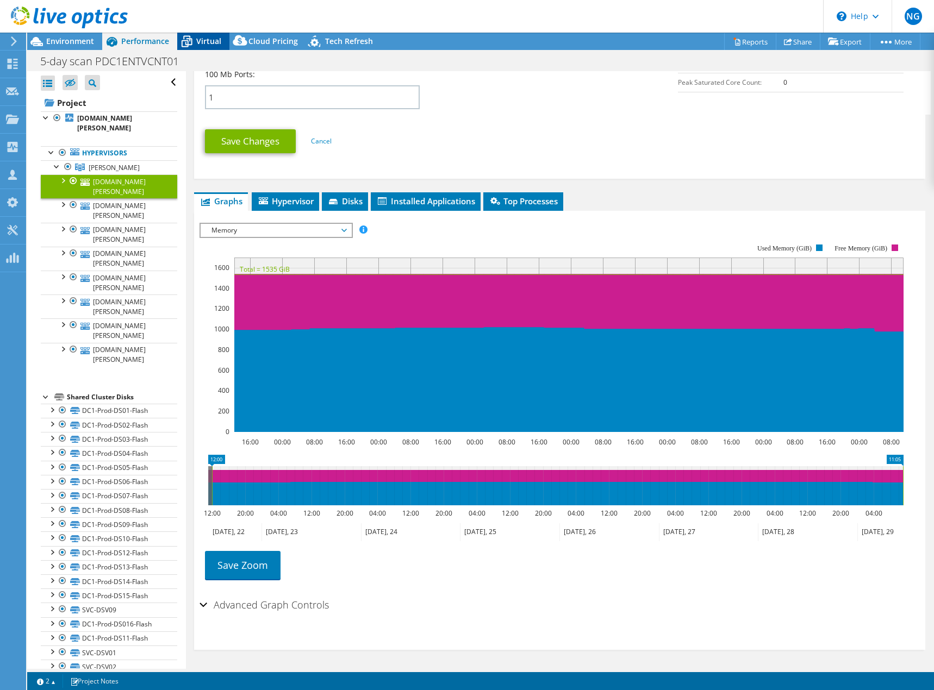
click at [210, 36] on span "Virtual" at bounding box center [208, 41] width 25 height 10
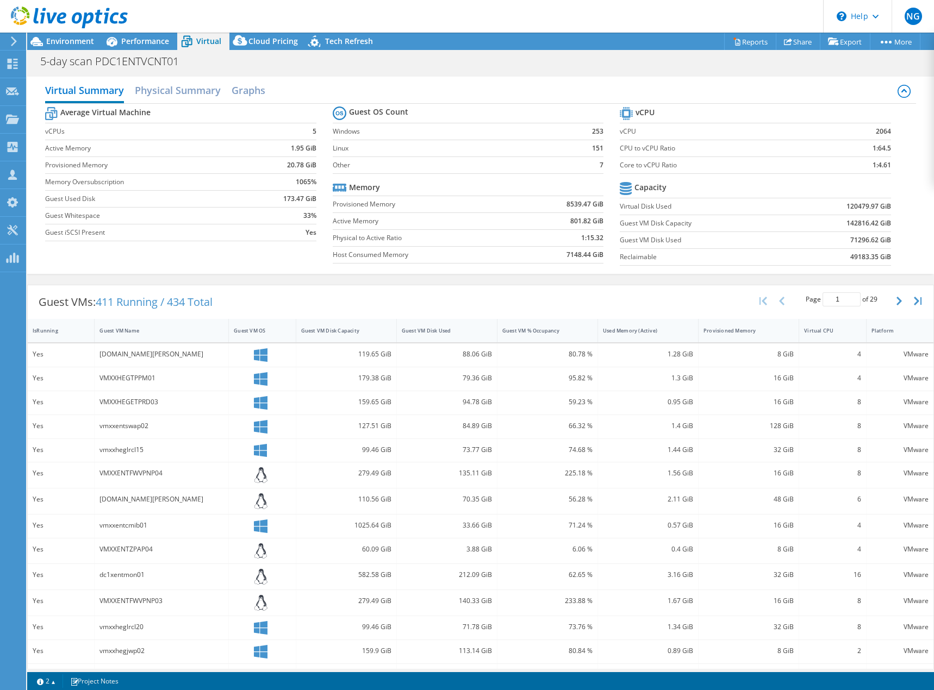
click at [879, 131] on b "2064" at bounding box center [883, 131] width 15 height 11
click at [878, 130] on b "2064" at bounding box center [883, 131] width 15 height 11
copy b "2064"
click at [780, 141] on td "CPU to vCPU Ratio" at bounding box center [724, 148] width 209 height 17
drag, startPoint x: 845, startPoint y: 136, endPoint x: 893, endPoint y: 132, distance: 47.6
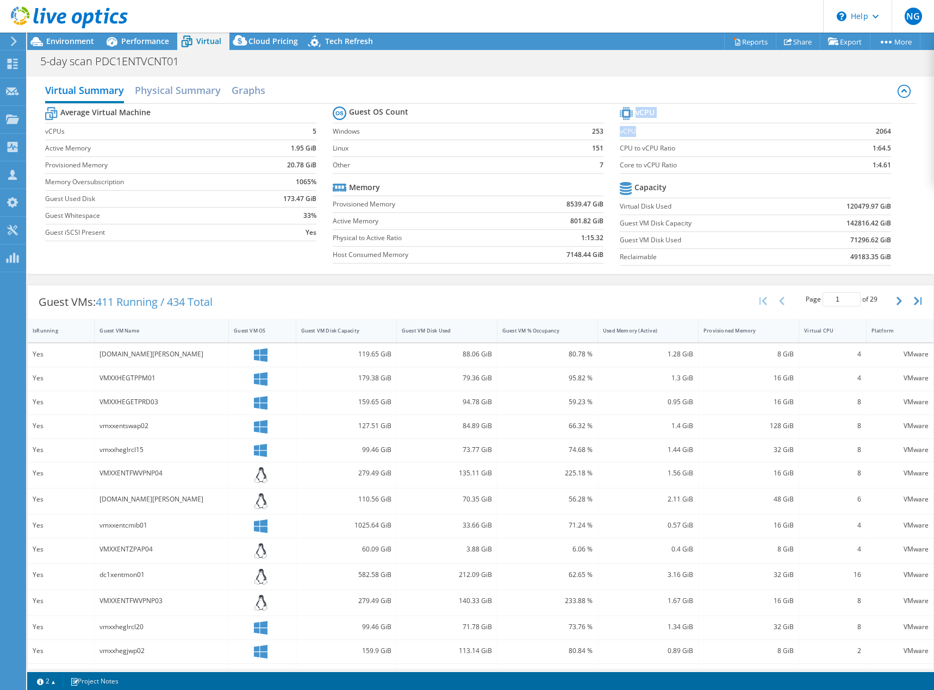
click at [894, 132] on section "vCPU vCPU 2064 CPU to vCPU Ratio 1:64.5 Core to vCPU Ratio 1:4.61 Capacity Virt…" at bounding box center [763, 187] width 287 height 167
drag, startPoint x: 855, startPoint y: 132, endPoint x: 856, endPoint y: 138, distance: 5.7
click at [855, 133] on td "2064" at bounding box center [860, 131] width 62 height 17
click at [876, 136] on b "2064" at bounding box center [883, 131] width 15 height 11
click at [855, 140] on td "1:64.5" at bounding box center [860, 148] width 62 height 17
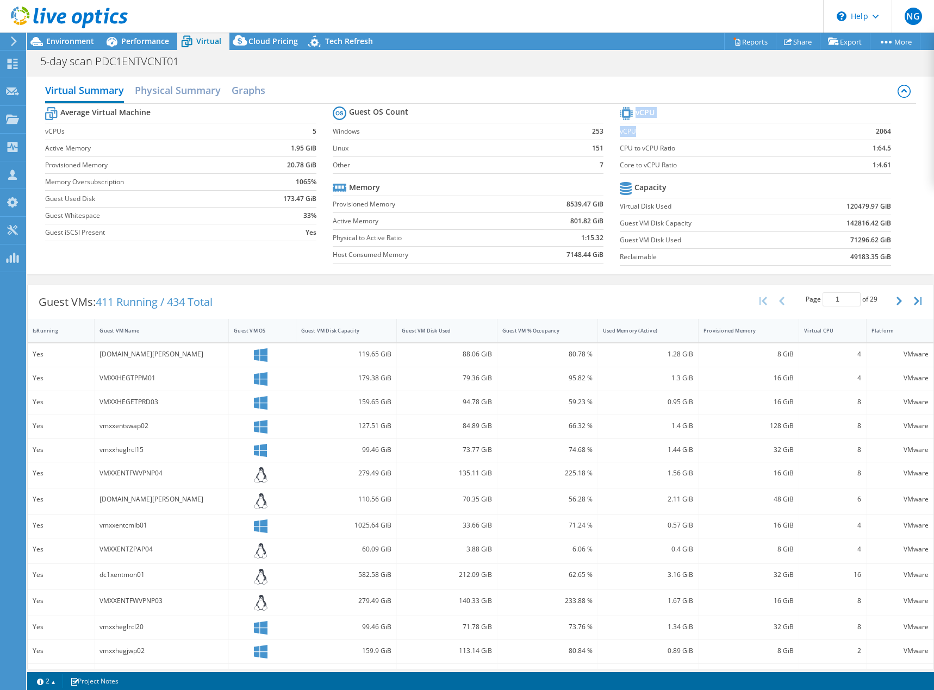
click at [848, 132] on td "2064" at bounding box center [860, 131] width 62 height 17
click at [876, 133] on b "2064" at bounding box center [883, 131] width 15 height 11
drag, startPoint x: 631, startPoint y: 165, endPoint x: 885, endPoint y: 184, distance: 254.6
click at [882, 184] on section "vCPU vCPU 2064 CPU to vCPU Ratio 1:64.5 Core to vCPU Ratio 1:4.61 Capacity Virt…" at bounding box center [763, 187] width 287 height 167
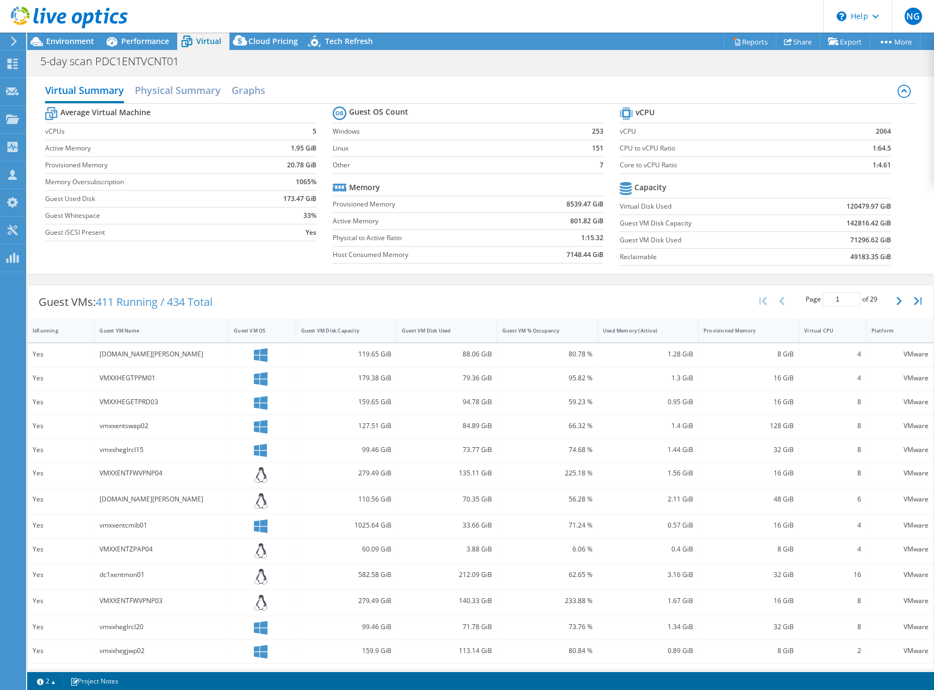
click at [869, 178] on section "vCPU vCPU 2064 CPU to vCPU Ratio 1:64.5 Core to vCPU Ratio 1:4.61 Capacity Virt…" at bounding box center [763, 187] width 287 height 167
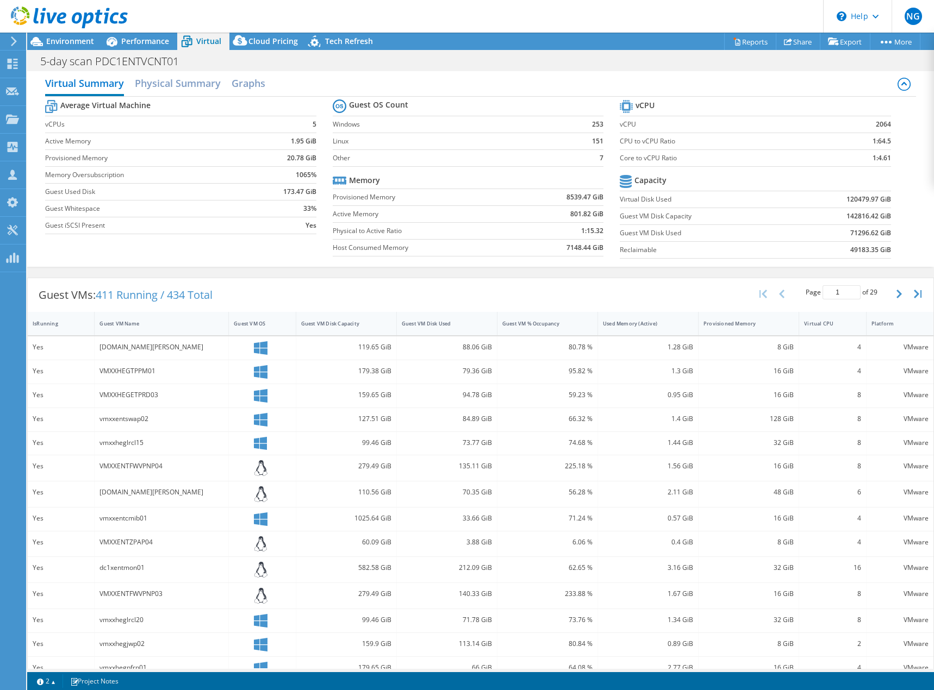
scroll to position [0, 0]
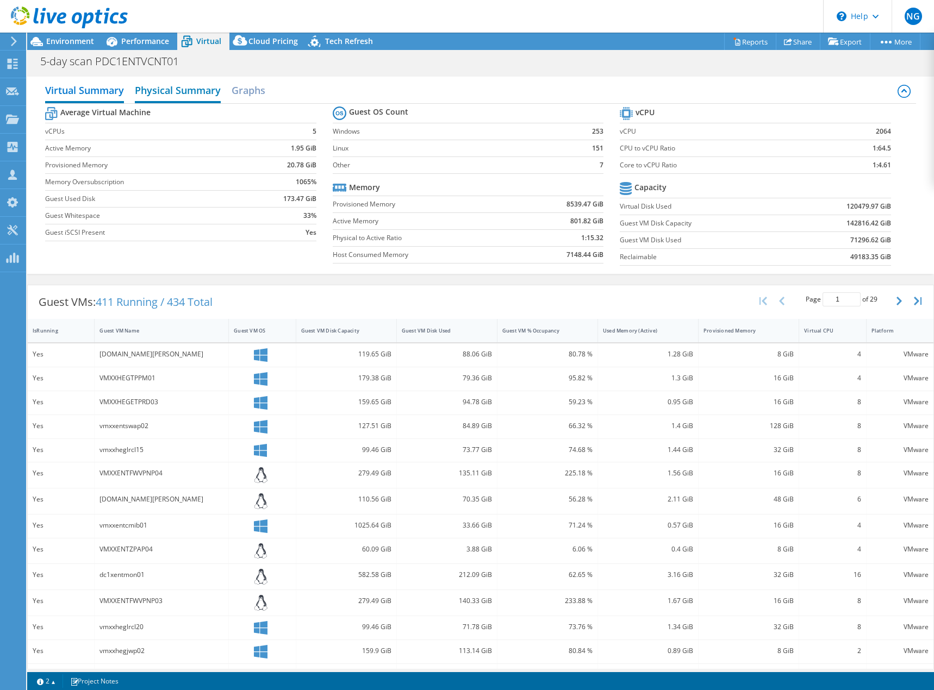
click at [166, 90] on h2 "Physical Summary" at bounding box center [178, 91] width 86 height 24
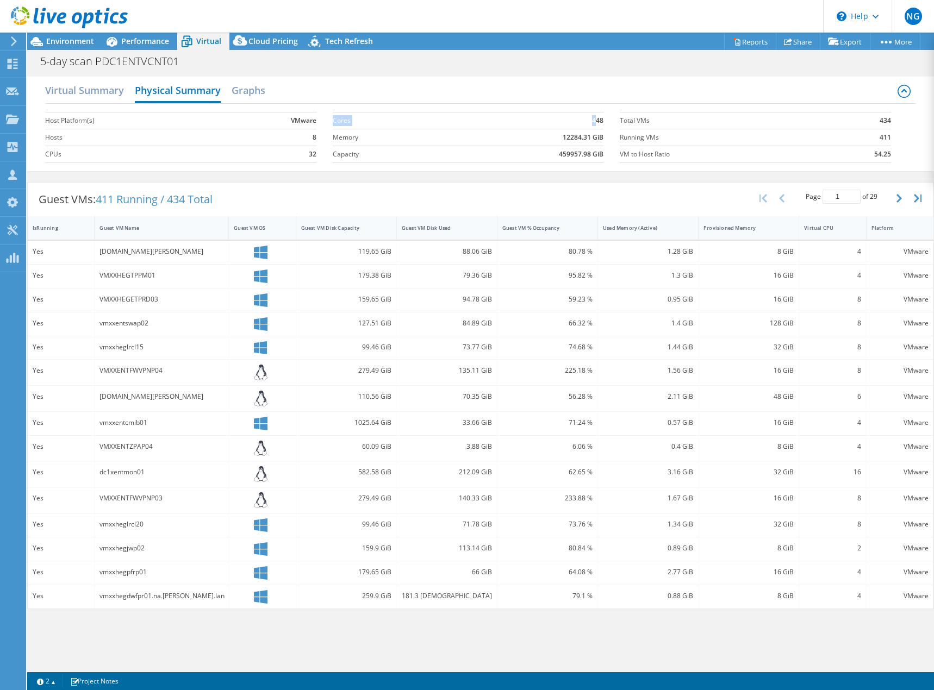
drag, startPoint x: 596, startPoint y: 122, endPoint x: 614, endPoint y: 125, distance: 18.2
click at [614, 125] on section "Cores 448 Memory 12284.31 GiB Capacity 459957.98 GiB" at bounding box center [476, 138] width 287 height 62
click at [587, 123] on td "448" at bounding box center [524, 120] width 159 height 17
drag, startPoint x: 571, startPoint y: 124, endPoint x: 610, endPoint y: 127, distance: 38.7
click at [611, 127] on section "Cores 448 Memory 12284.31 GiB Capacity 459957.98 GiB" at bounding box center [476, 138] width 287 height 62
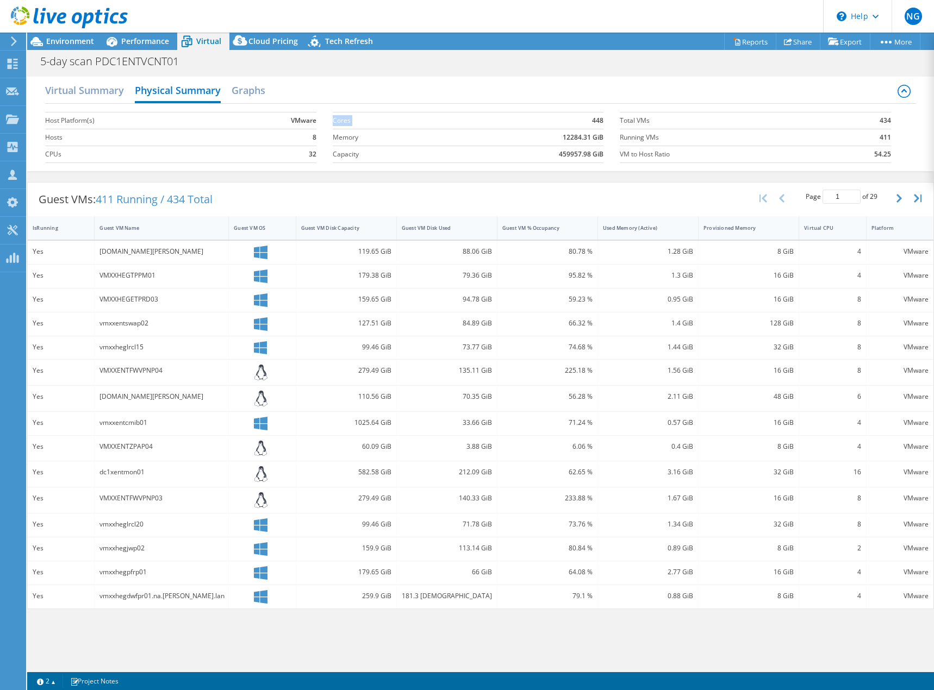
click at [596, 118] on b "448" at bounding box center [597, 120] width 11 height 11
drag, startPoint x: 584, startPoint y: 125, endPoint x: 605, endPoint y: 121, distance: 21.6
click at [610, 116] on section "Cores 448 Memory 12284.31 GiB Capacity 459957.98 GiB" at bounding box center [476, 138] width 287 height 62
click at [599, 127] on td "448" at bounding box center [524, 120] width 159 height 17
drag, startPoint x: 588, startPoint y: 118, endPoint x: 606, endPoint y: 116, distance: 18.0
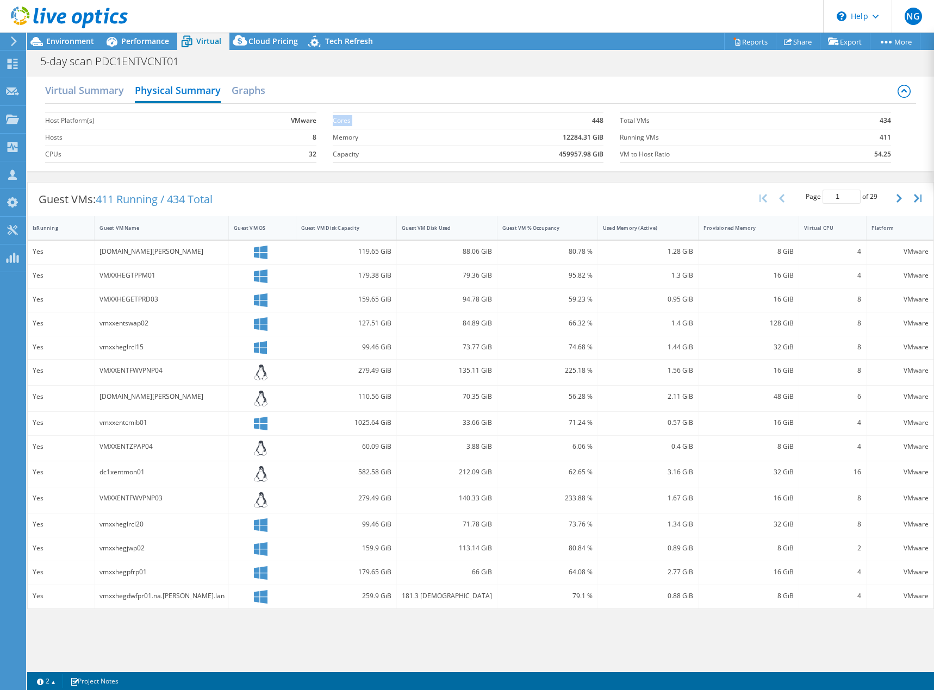
click at [606, 116] on section "Cores 448 Memory 12284.31 GiB Capacity 459957.98 GiB" at bounding box center [476, 138] width 287 height 62
click at [590, 123] on td "448" at bounding box center [524, 120] width 159 height 17
drag, startPoint x: 577, startPoint y: 120, endPoint x: 606, endPoint y: 121, distance: 28.8
click at [606, 121] on section "Cores 448 Memory 12284.31 GiB Capacity 459957.98 GiB" at bounding box center [476, 138] width 287 height 62
click at [597, 121] on b "448" at bounding box center [597, 120] width 11 height 11
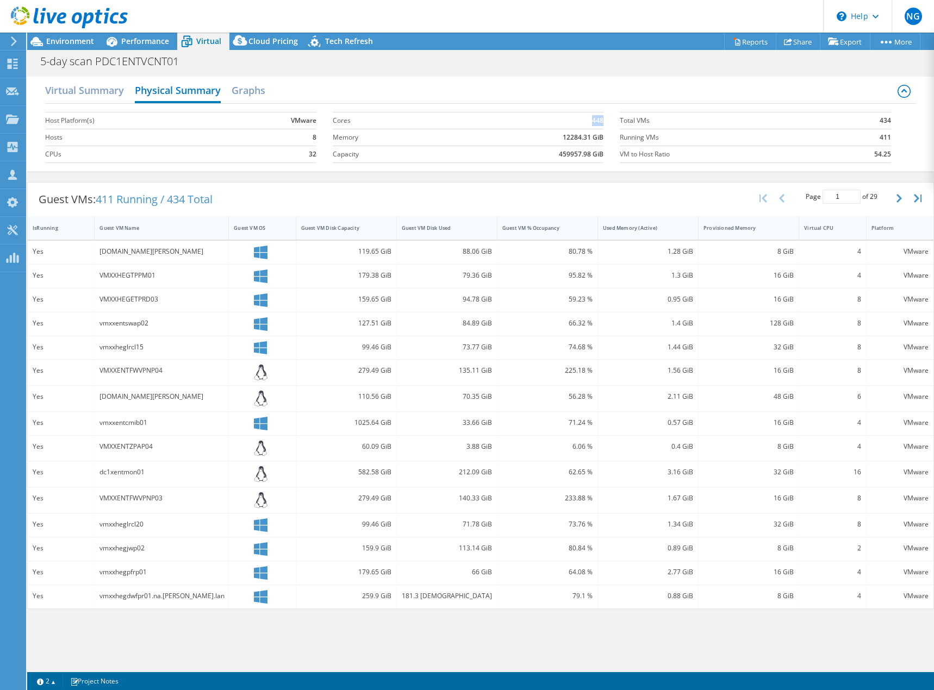
drag, startPoint x: 588, startPoint y: 120, endPoint x: 601, endPoint y: 118, distance: 13.2
click at [603, 118] on td "448" at bounding box center [524, 120] width 159 height 17
click at [54, 37] on span "Environment" at bounding box center [70, 41] width 48 height 10
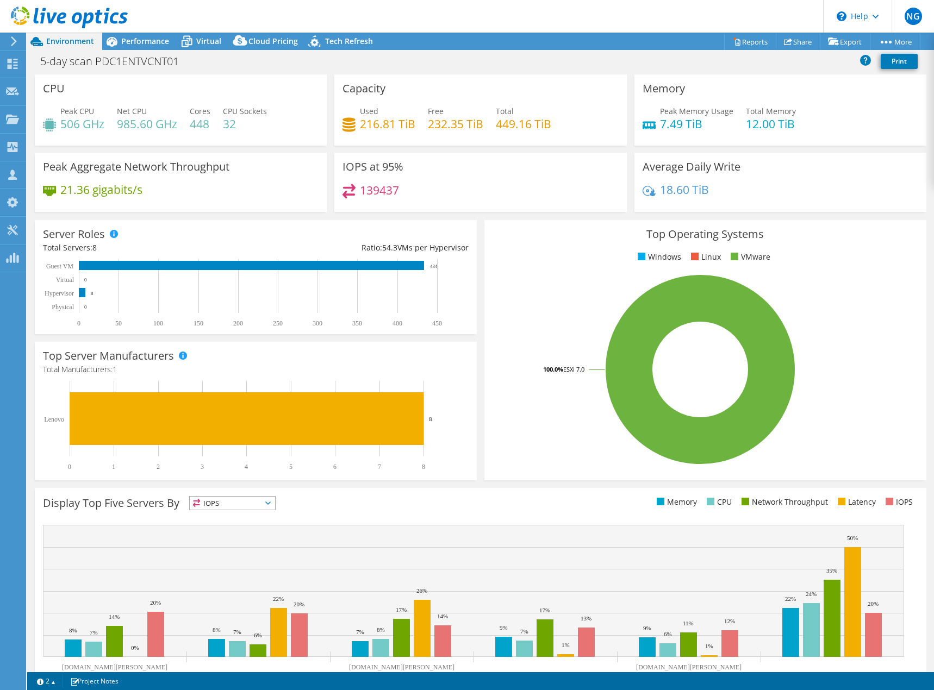
click at [419, 117] on div "Used 216.81 TiB Free 232.35 TiB Total 449.16 TiB" at bounding box center [481, 122] width 276 height 35
drag, startPoint x: 347, startPoint y: 124, endPoint x: 558, endPoint y: 117, distance: 210.5
click at [557, 121] on div "Used 216.81 TiB Free 232.35 TiB Total 449.16 TiB" at bounding box center [481, 122] width 276 height 35
click at [565, 114] on div "Used 216.81 TiB Free 232.35 TiB Total 449.16 TiB" at bounding box center [481, 122] width 276 height 35
drag, startPoint x: 566, startPoint y: 122, endPoint x: 670, endPoint y: 171, distance: 114.1
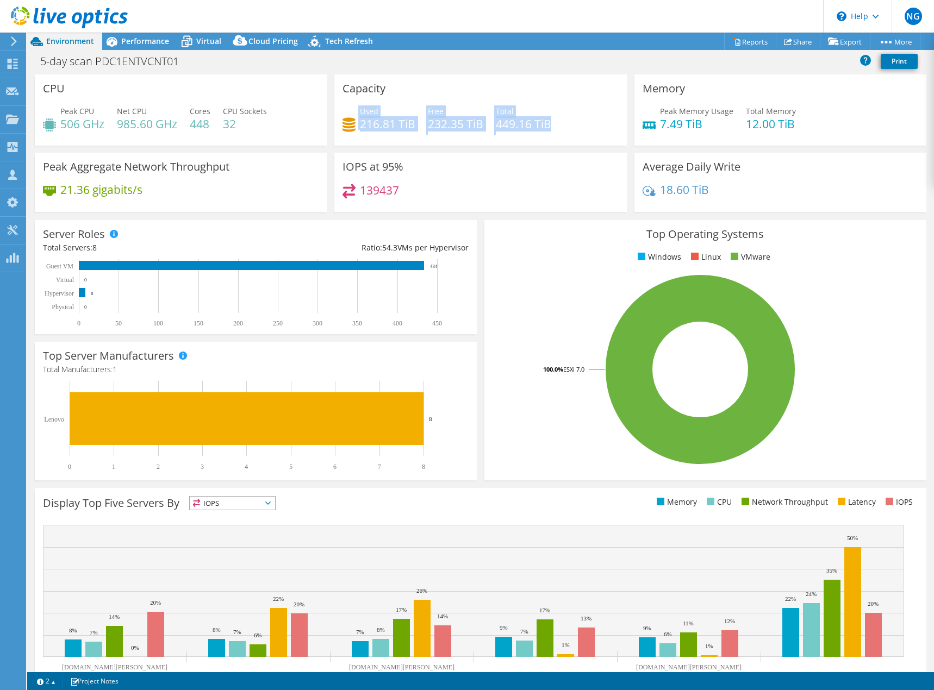
click at [343, 114] on div "Used 216.81 TiB Free 232.35 TiB Total 449.16 TiB" at bounding box center [481, 122] width 276 height 35
click at [565, 135] on div "Used 216.81 TiB Free 232.35 TiB Total 449.16 TiB" at bounding box center [481, 122] width 276 height 35
drag, startPoint x: 358, startPoint y: 115, endPoint x: 474, endPoint y: 129, distance: 116.1
click at [454, 124] on div "Used 216.81 TiB Free 232.35 TiB Total 449.16 TiB" at bounding box center [481, 122] width 276 height 35
drag, startPoint x: 563, startPoint y: 121, endPoint x: 555, endPoint y: 122, distance: 8.2
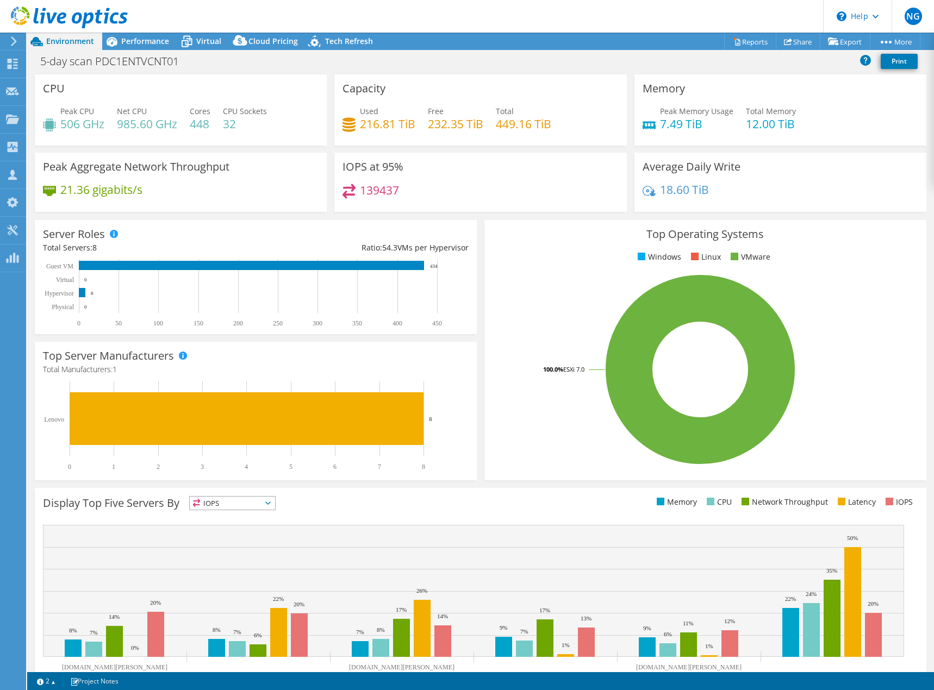
click at [562, 121] on div "Used 216.81 TiB Free 232.35 TiB Total 449.16 TiB" at bounding box center [481, 122] width 276 height 35
drag, startPoint x: 352, startPoint y: 122, endPoint x: 397, endPoint y: 125, distance: 45.2
click at [382, 123] on div "Used 216.81 TiB" at bounding box center [379, 117] width 73 height 24
click at [390, 129] on h4 "216.81 TiB" at bounding box center [387, 124] width 55 height 12
drag, startPoint x: 343, startPoint y: 117, endPoint x: 420, endPoint y: 136, distance: 80.0
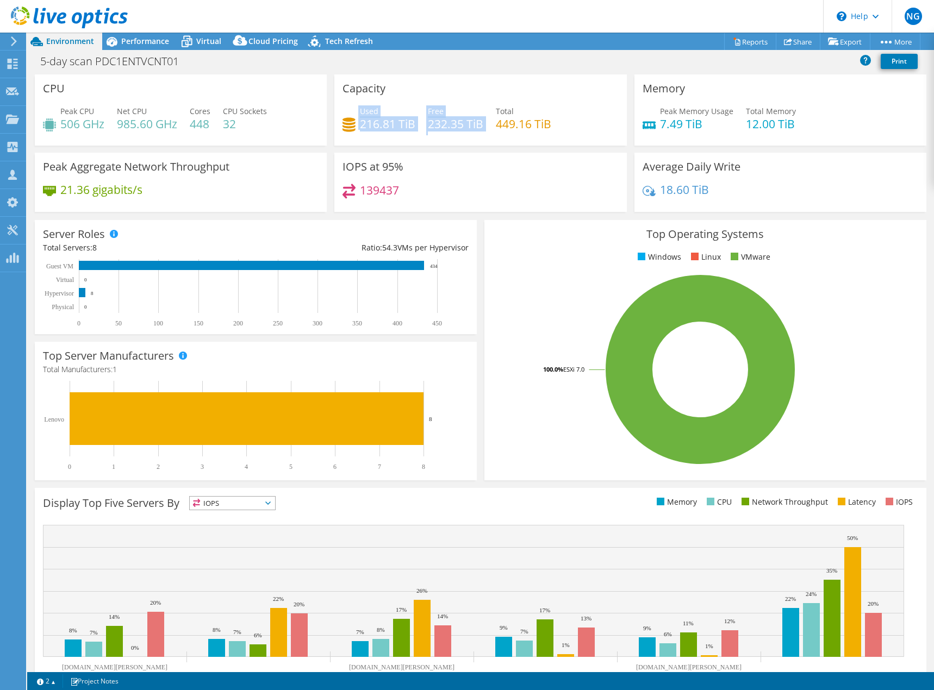
click at [437, 135] on div "Used 216.81 TiB Free 232.35 TiB Total 449.16 TiB" at bounding box center [481, 122] width 276 height 35
drag, startPoint x: 461, startPoint y: 161, endPoint x: 458, endPoint y: 155, distance: 6.6
click at [460, 161] on div "IOPS at 95% 139437" at bounding box center [480, 182] width 292 height 59
drag, startPoint x: 356, startPoint y: 109, endPoint x: 572, endPoint y: 134, distance: 217.9
click at [569, 135] on div "Used 216.81 TiB Free 232.35 TiB Total 449.16 TiB" at bounding box center [481, 122] width 276 height 35
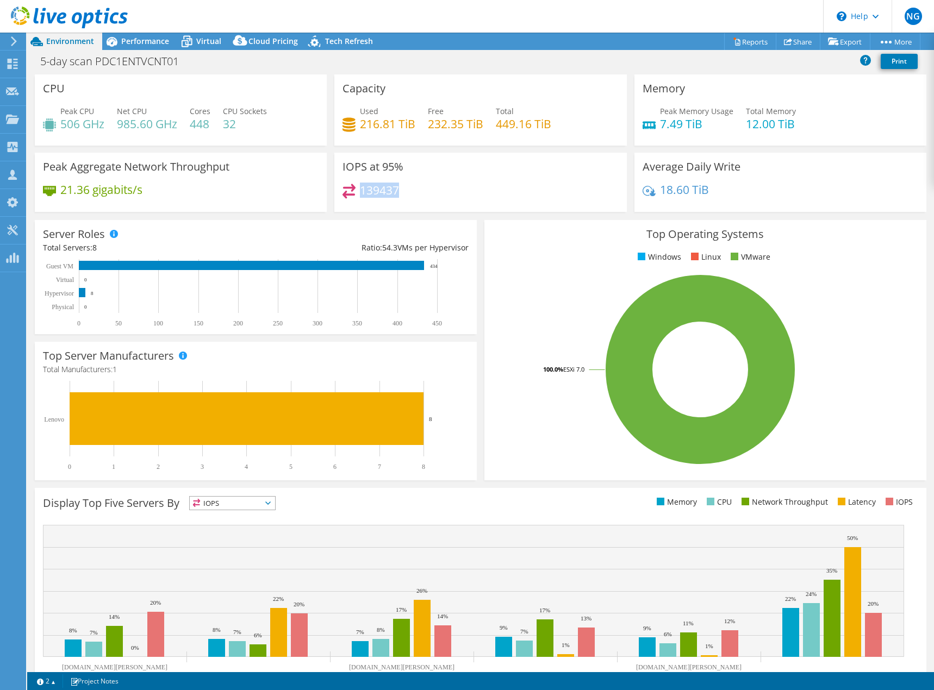
drag, startPoint x: 360, startPoint y: 186, endPoint x: 406, endPoint y: 195, distance: 45.9
click at [411, 193] on div "139437" at bounding box center [481, 195] width 276 height 23
click at [407, 194] on div "139437" at bounding box center [481, 195] width 276 height 23
drag, startPoint x: 351, startPoint y: 169, endPoint x: 395, endPoint y: 194, distance: 50.6
click at [396, 180] on div "IOPS at 95% 139437" at bounding box center [480, 182] width 292 height 59
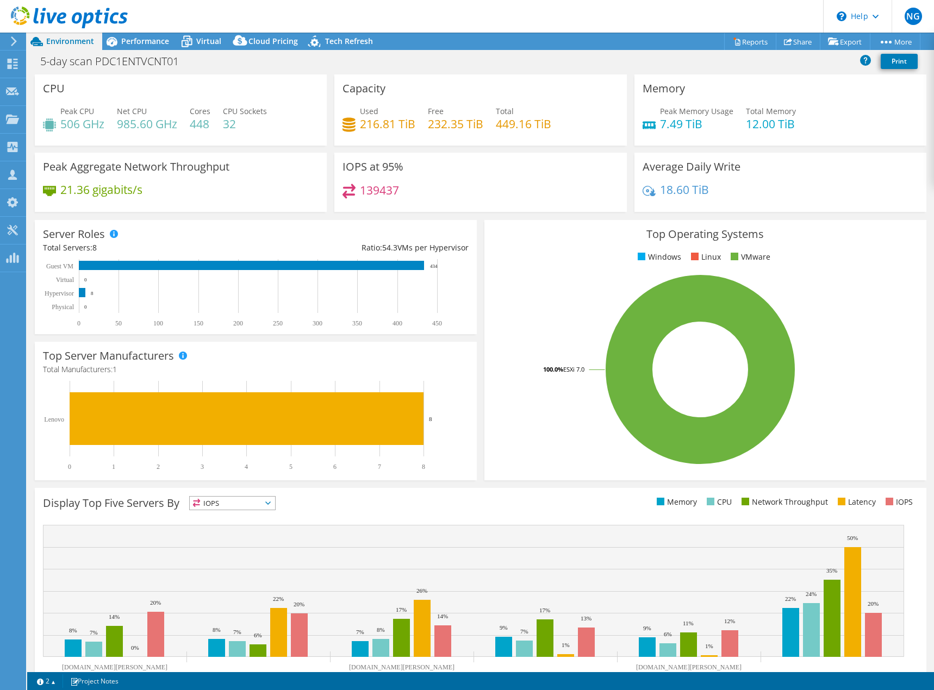
click at [409, 208] on div "IOPS at 95% 139437" at bounding box center [480, 182] width 292 height 59
drag, startPoint x: 340, startPoint y: 186, endPoint x: 362, endPoint y: 170, distance: 26.7
click at [361, 167] on h3 "IOPS at 95%" at bounding box center [373, 167] width 61 height 12
drag, startPoint x: 356, startPoint y: 190, endPoint x: 396, endPoint y: 189, distance: 40.2
click at [396, 189] on div "139437" at bounding box center [371, 190] width 57 height 13
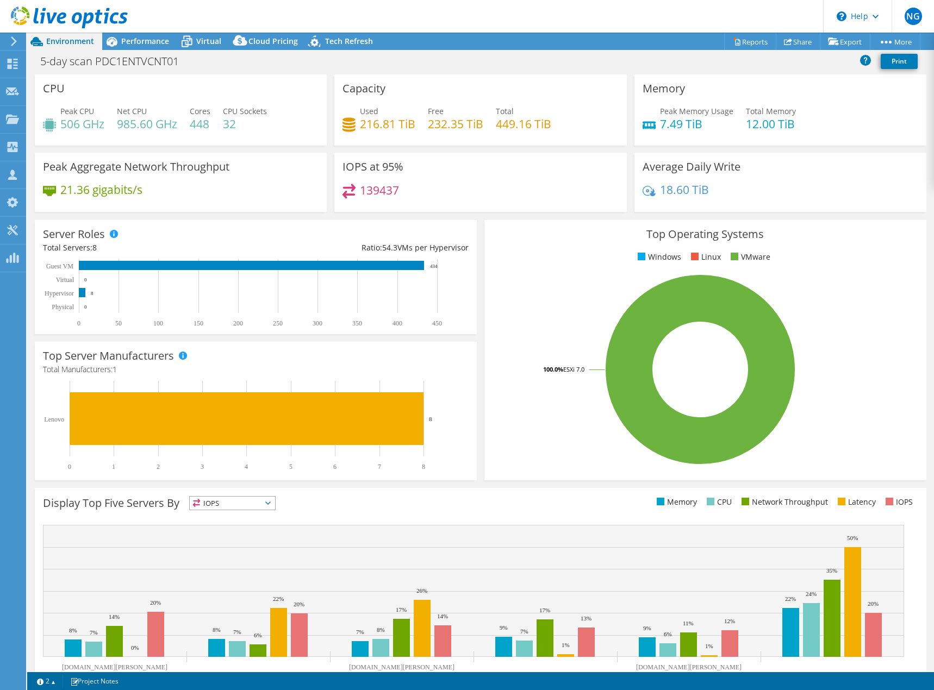
click at [434, 195] on div "139437" at bounding box center [481, 195] width 276 height 23
drag, startPoint x: 364, startPoint y: 178, endPoint x: 345, endPoint y: 179, distance: 18.6
click at [339, 176] on div "IOPS at 95% 139437" at bounding box center [480, 182] width 292 height 59
click at [451, 198] on div "139437" at bounding box center [481, 195] width 276 height 23
drag, startPoint x: 418, startPoint y: 182, endPoint x: 376, endPoint y: 160, distance: 46.9
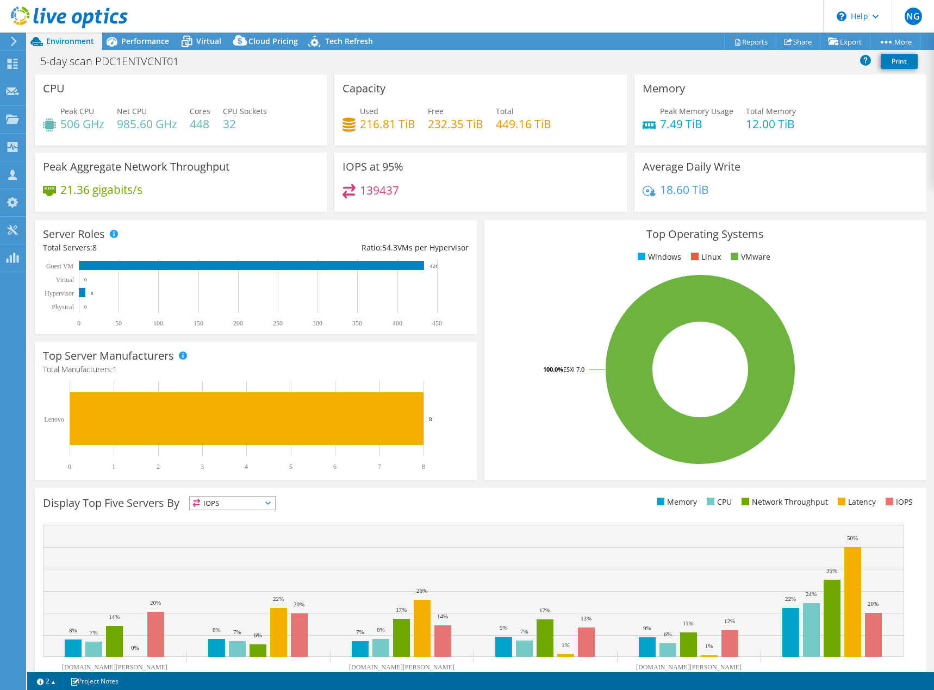
click at [376, 169] on div "IOPS at 95% 139437" at bounding box center [480, 182] width 292 height 59
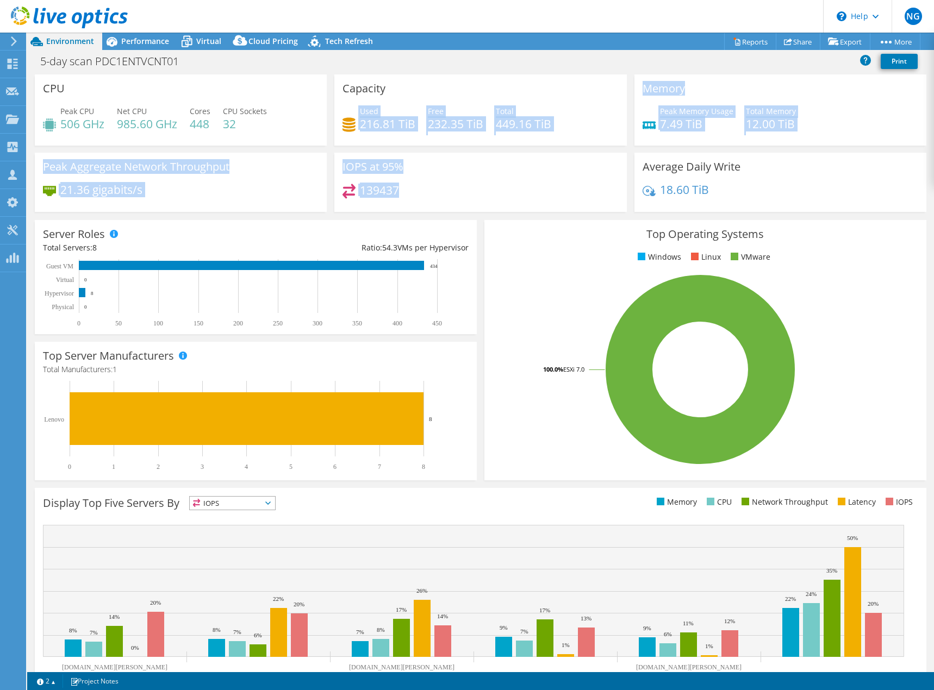
drag, startPoint x: 352, startPoint y: 111, endPoint x: 462, endPoint y: 210, distance: 147.8
click at [465, 211] on div "CPU Peak CPU 506 GHz Net CPU 985.60 GHz Cores 448 CPU Sockets 32 Capacity Used …" at bounding box center [480, 146] width 899 height 145
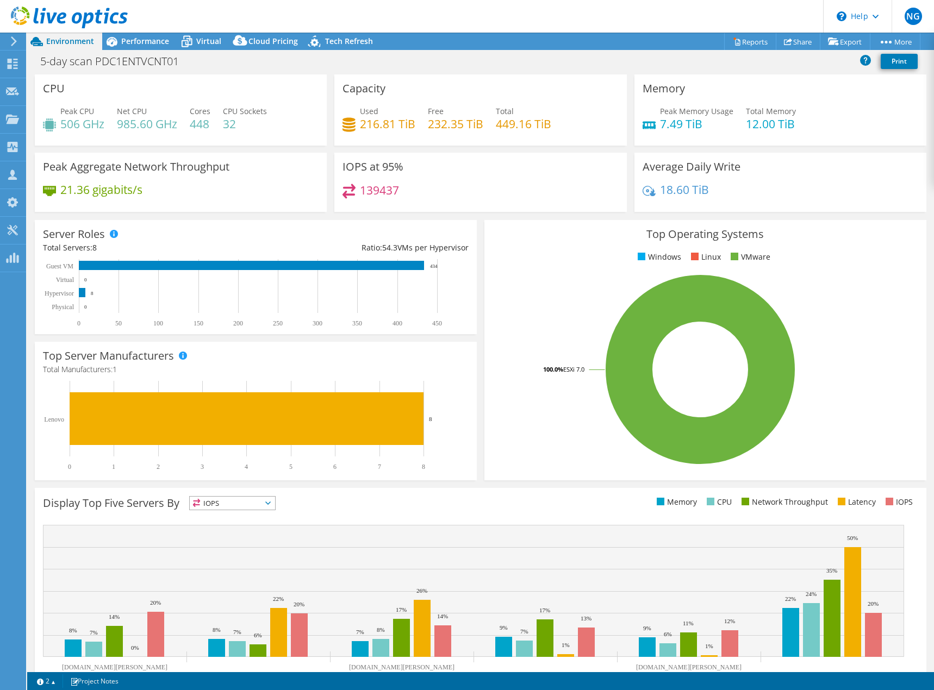
click at [456, 192] on div "139437" at bounding box center [481, 195] width 276 height 23
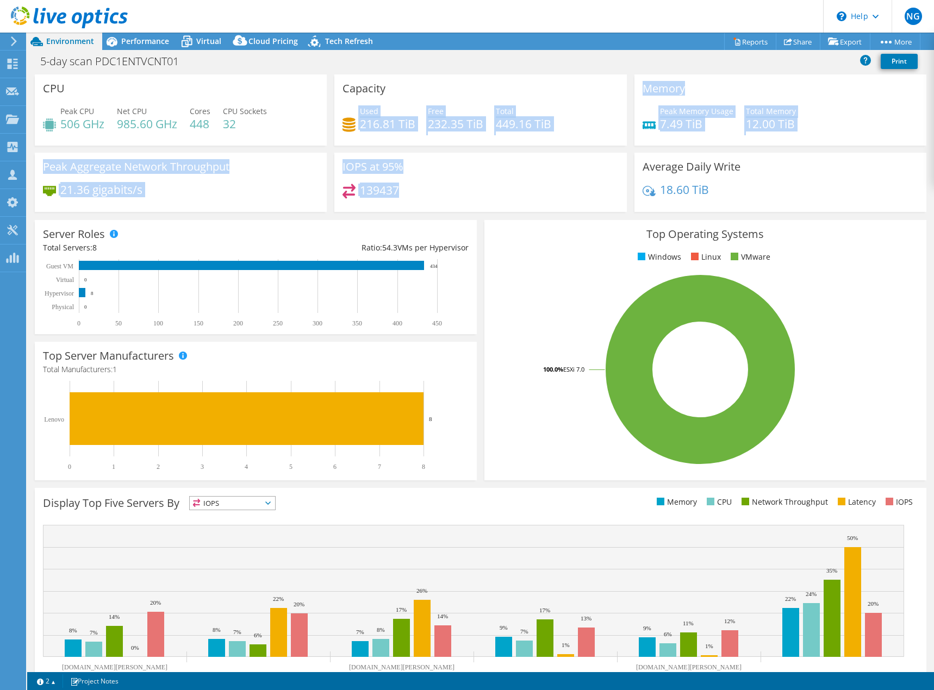
drag, startPoint x: 335, startPoint y: 115, endPoint x: 463, endPoint y: 191, distance: 149.0
click at [471, 194] on div "CPU Peak CPU 506 GHz Net CPU 985.60 GHz Cores 448 CPU Sockets 32 Capacity Used …" at bounding box center [480, 146] width 899 height 145
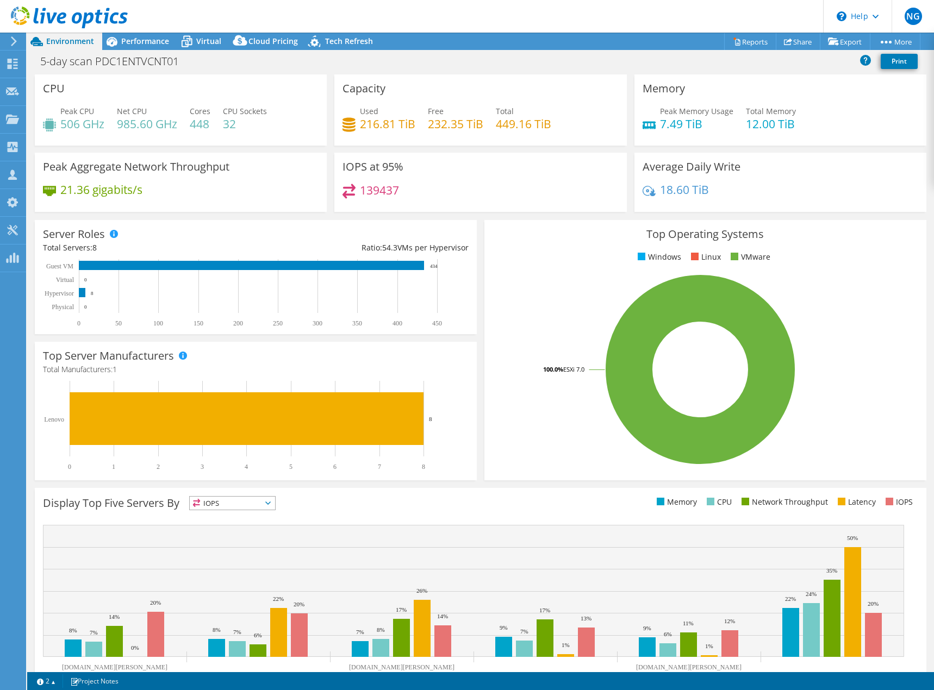
click at [463, 190] on div "139437" at bounding box center [481, 195] width 276 height 23
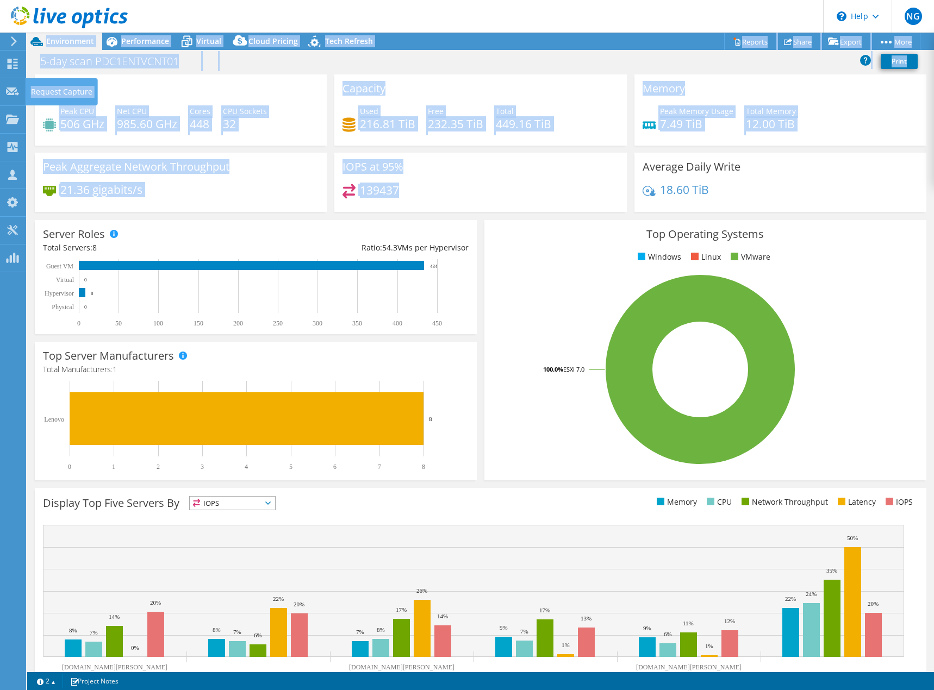
drag, startPoint x: 470, startPoint y: 184, endPoint x: 216, endPoint y: 132, distance: 258.7
click at [15, 86] on div "NG Channel Partner Nick Giammarrusco nick_giammarrusco@shi.com shi.com My Profi…" at bounding box center [467, 345] width 934 height 690
click at [490, 167] on div "IOPS at 95% 139437" at bounding box center [480, 182] width 292 height 59
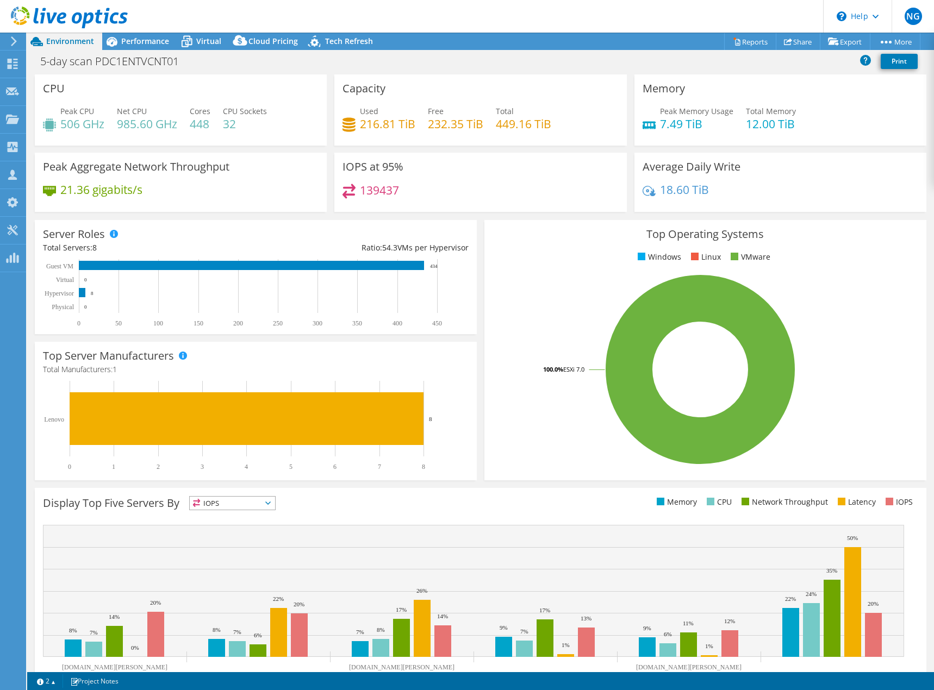
drag, startPoint x: 486, startPoint y: 214, endPoint x: 475, endPoint y: 206, distance: 13.3
click at [485, 214] on div "IOPS at 95% 139437" at bounding box center [481, 186] width 300 height 66
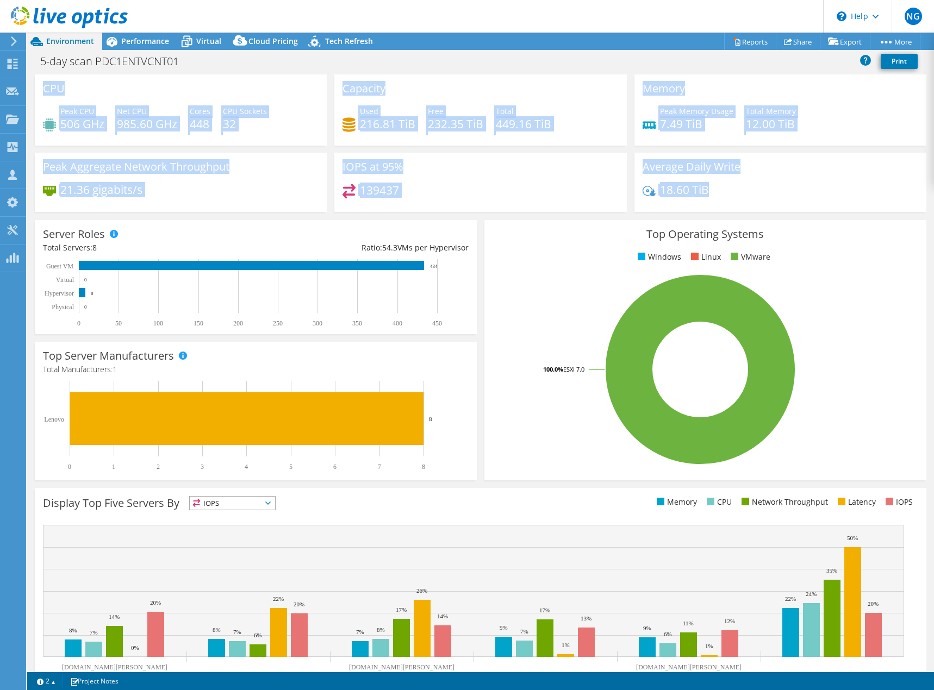
drag, startPoint x: 645, startPoint y: 179, endPoint x: 39, endPoint y: 79, distance: 614.4
click at [39, 79] on div "CPU Peak CPU 506 GHz Net CPU 985.60 GHz Cores 448 CPU Sockets 32 Capacity Used …" at bounding box center [480, 146] width 899 height 145
click at [477, 197] on div "139437" at bounding box center [481, 195] width 276 height 23
click at [168, 93] on div "CPU Peak CPU 506 GHz Net CPU 985.60 GHz Cores 448 CPU Sockets 32" at bounding box center [181, 109] width 292 height 71
click at [104, 118] on h4 "506 GHz" at bounding box center [82, 124] width 44 height 12
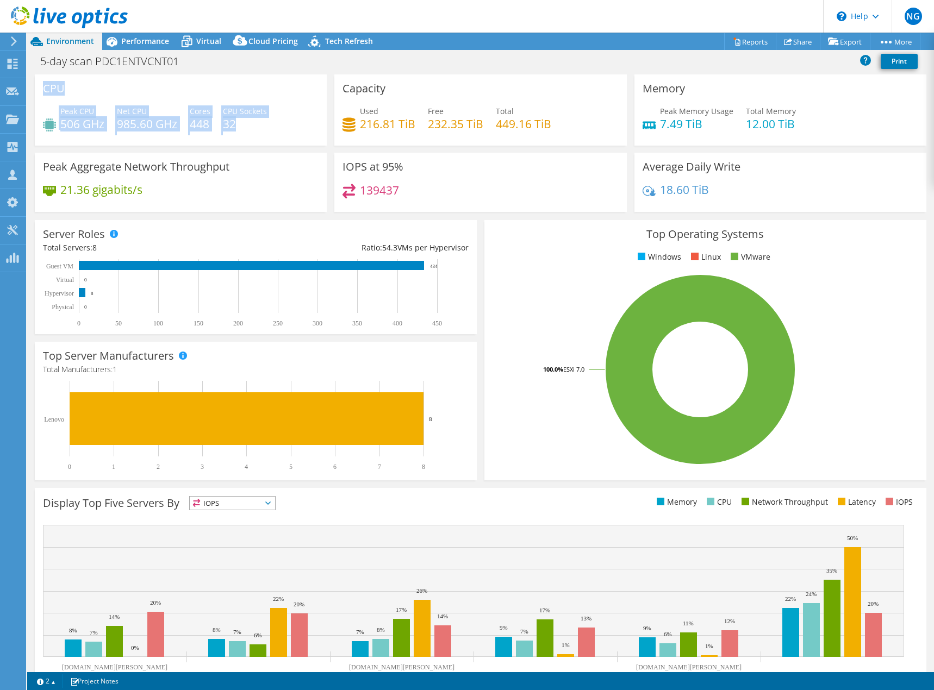
drag, startPoint x: 43, startPoint y: 85, endPoint x: 262, endPoint y: 124, distance: 222.6
click at [262, 124] on div "CPU Peak CPU 506 GHz Net CPU 985.60 GHz Cores 448 CPU Sockets 32" at bounding box center [181, 109] width 292 height 71
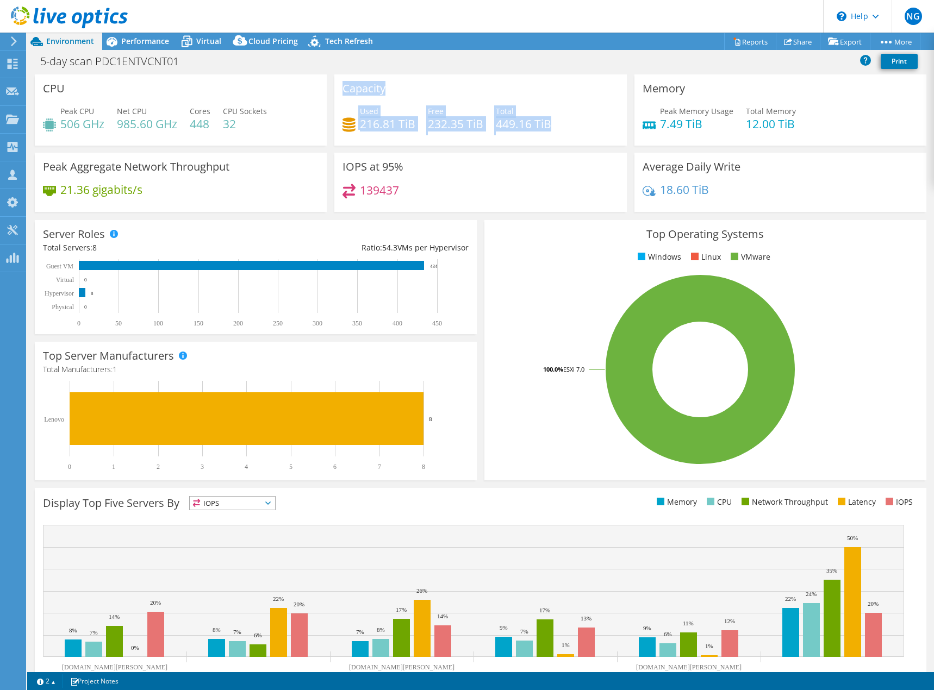
drag, startPoint x: 340, startPoint y: 81, endPoint x: 605, endPoint y: 120, distance: 267.6
click at [608, 121] on div "Capacity Used 216.81 TiB Free 232.35 TiB Total 449.16 TiB" at bounding box center [480, 109] width 292 height 71
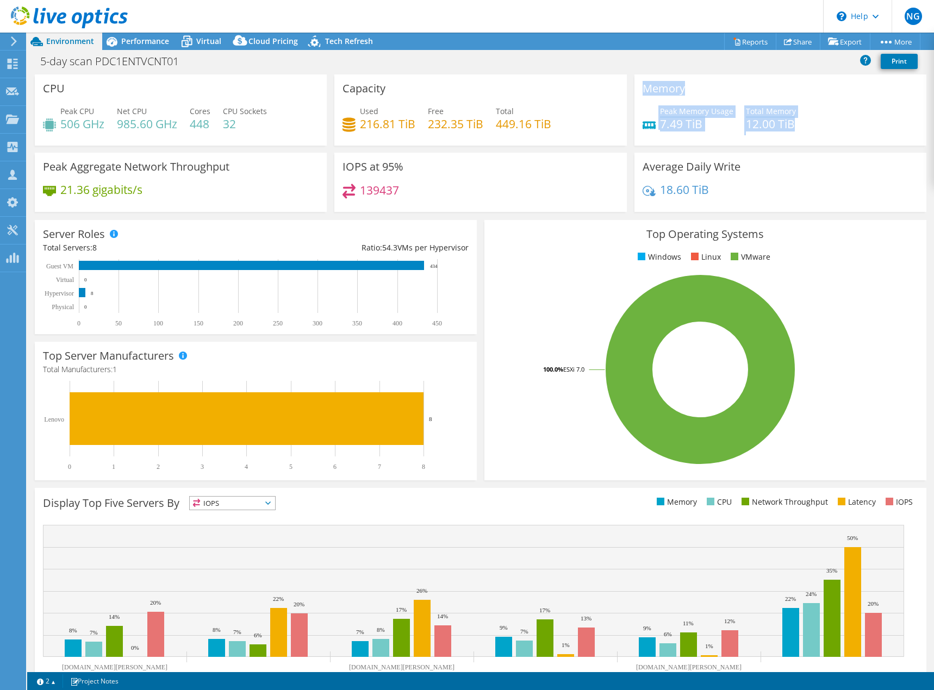
drag, startPoint x: 637, startPoint y: 87, endPoint x: 837, endPoint y: 126, distance: 203.8
click at [824, 127] on div "Memory Peak Memory Usage 7.49 TiB Total Memory 12.00 TiB" at bounding box center [780, 109] width 292 height 71
drag, startPoint x: 400, startPoint y: 192, endPoint x: 352, endPoint y: 194, distance: 47.3
click at [352, 194] on div "139437" at bounding box center [481, 195] width 276 height 23
click at [412, 192] on div "139437" at bounding box center [481, 195] width 276 height 23
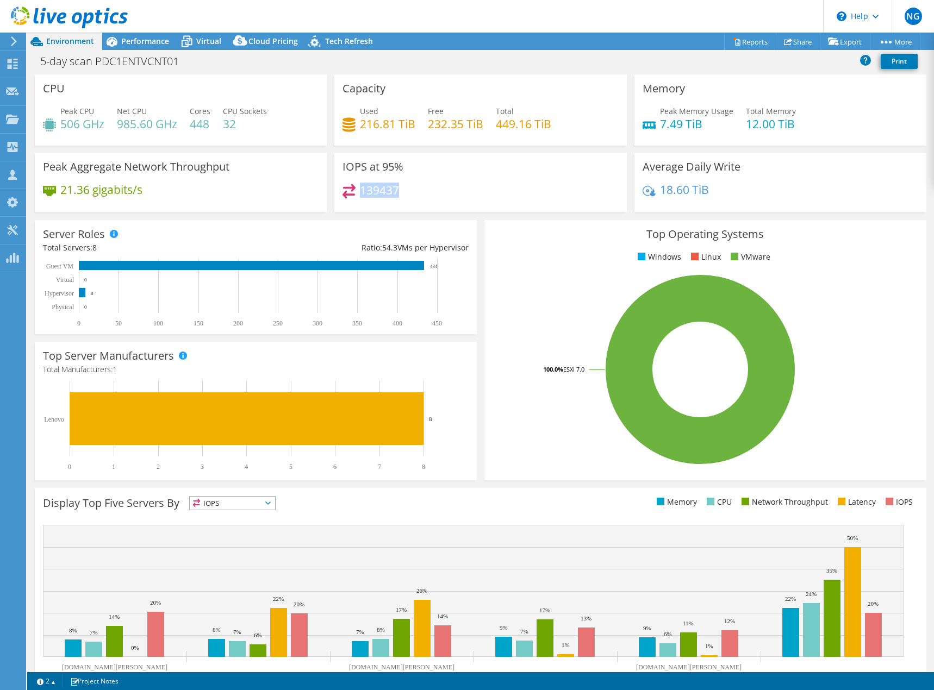
drag, startPoint x: 407, startPoint y: 197, endPoint x: 358, endPoint y: 197, distance: 48.9
click at [358, 197] on div "139437" at bounding box center [481, 195] width 276 height 23
click at [138, 33] on div "NG Channel Partner Nick Giammarrusco nick_giammarrusco@shi.com shi.com My Profi…" at bounding box center [467, 345] width 934 height 690
click at [148, 43] on span "Performance" at bounding box center [145, 41] width 48 height 10
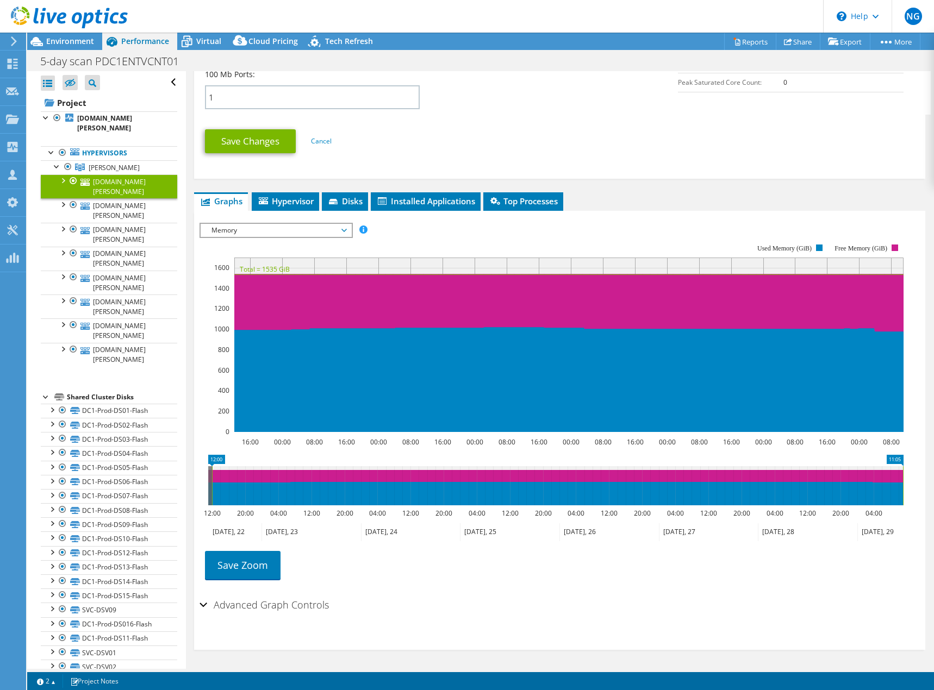
drag, startPoint x: 305, startPoint y: 228, endPoint x: 301, endPoint y: 234, distance: 7.0
click at [303, 228] on span "Memory" at bounding box center [276, 230] width 140 height 13
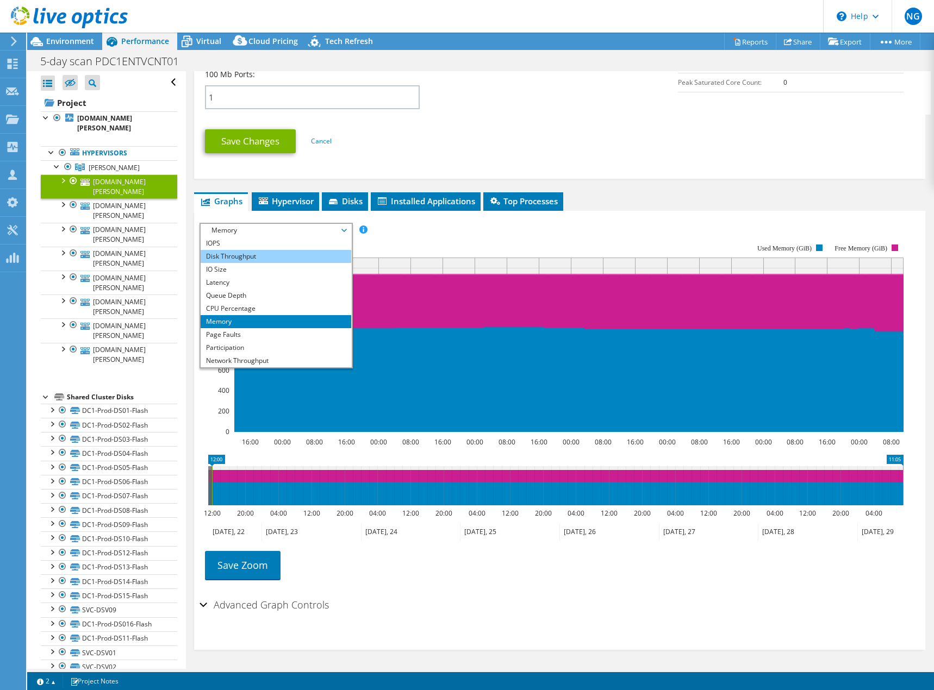
click at [256, 259] on li "Disk Throughput" at bounding box center [276, 256] width 151 height 13
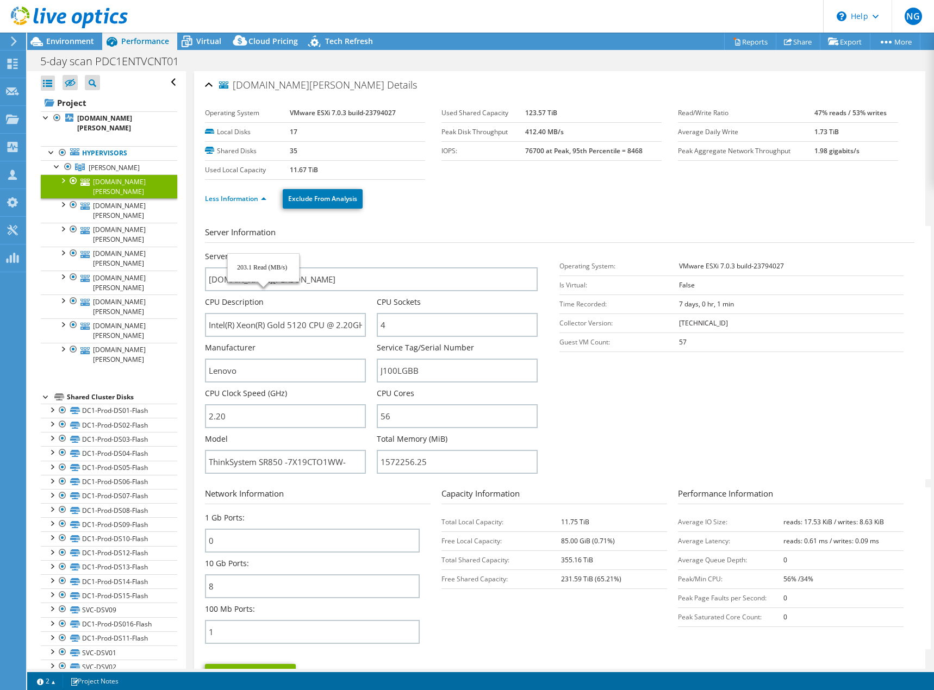
select select "USEast"
select select "USD"
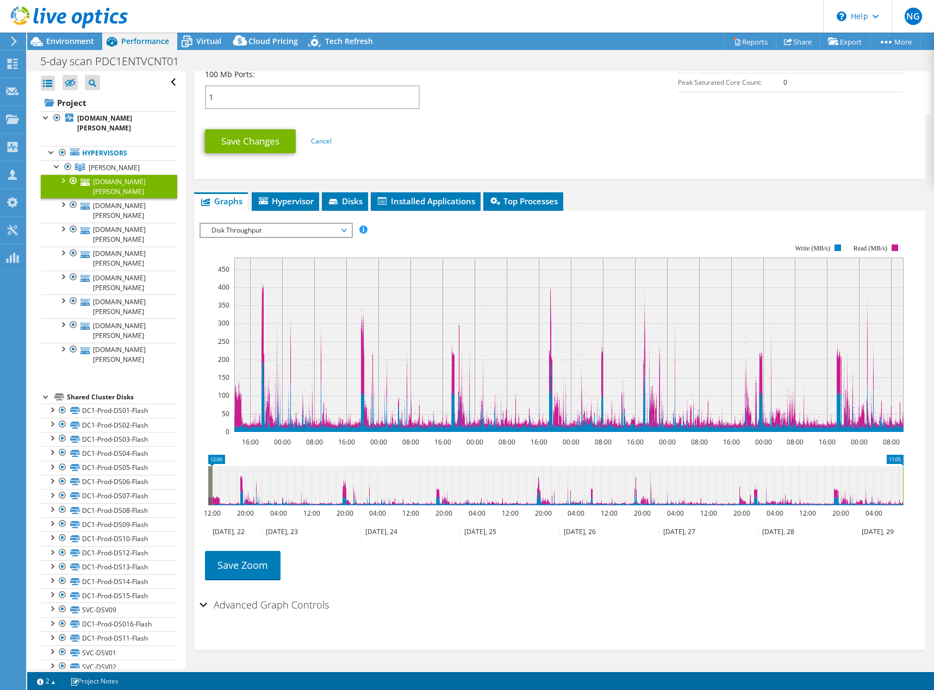
click at [324, 238] on div "Disk Throughput IOPS Disk Throughput IO Size Latency Queue Depth CPU Percentage…" at bounding box center [276, 230] width 153 height 15
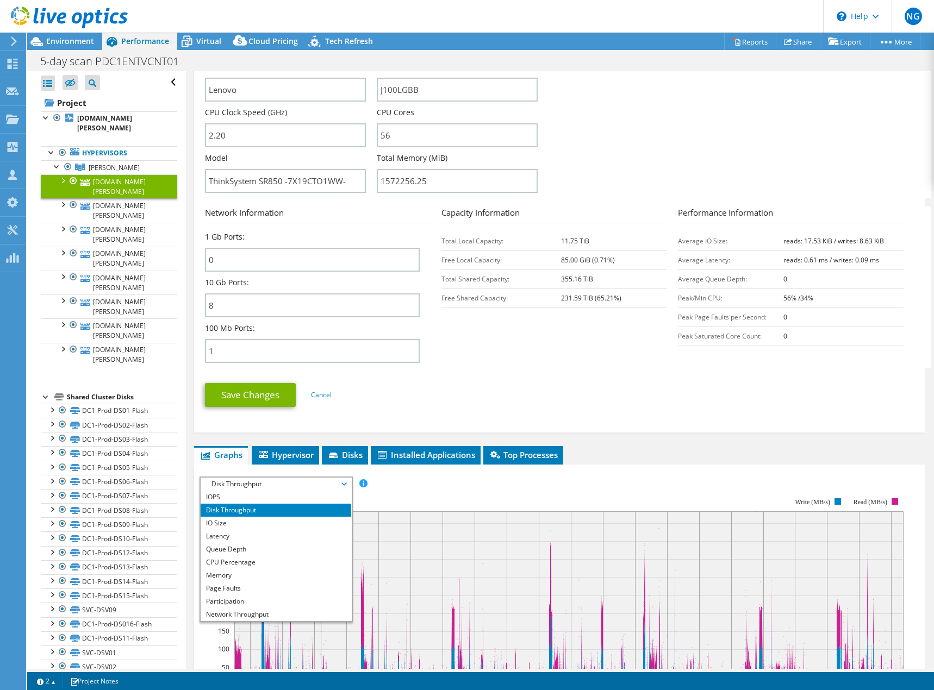
scroll to position [263, 0]
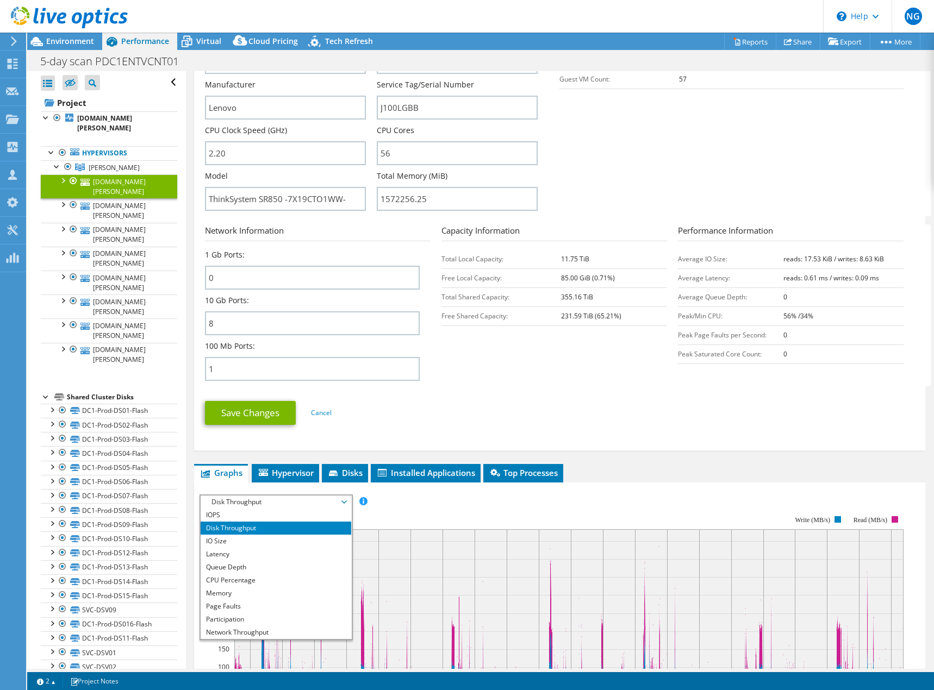
drag, startPoint x: 585, startPoint y: 363, endPoint x: 531, endPoint y: 360, distance: 54.5
click at [584, 363] on section "Network Information 1 Gb Ports: 0 10 Gb Ports: 8 100 Mb Ports: 1 Capacity Infor…" at bounding box center [562, 306] width 715 height 162
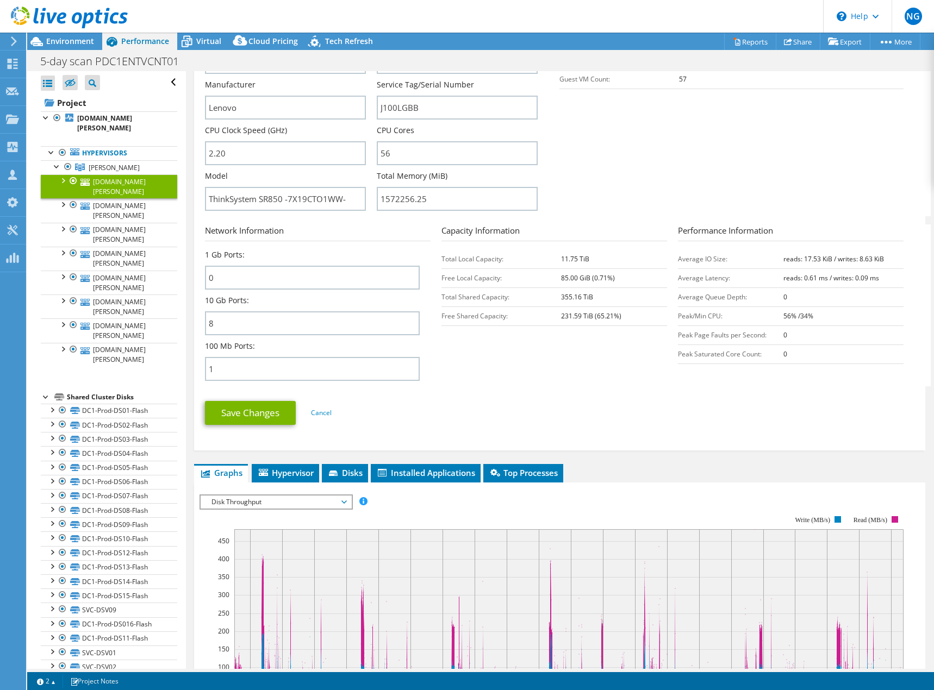
drag, startPoint x: 583, startPoint y: 386, endPoint x: 577, endPoint y: 389, distance: 6.1
click at [583, 386] on section "Network Information 1 Gb Ports: 0 10 Gb Ports: 8 100 Mb Ports: 1 Capacity Infor…" at bounding box center [562, 306] width 715 height 162
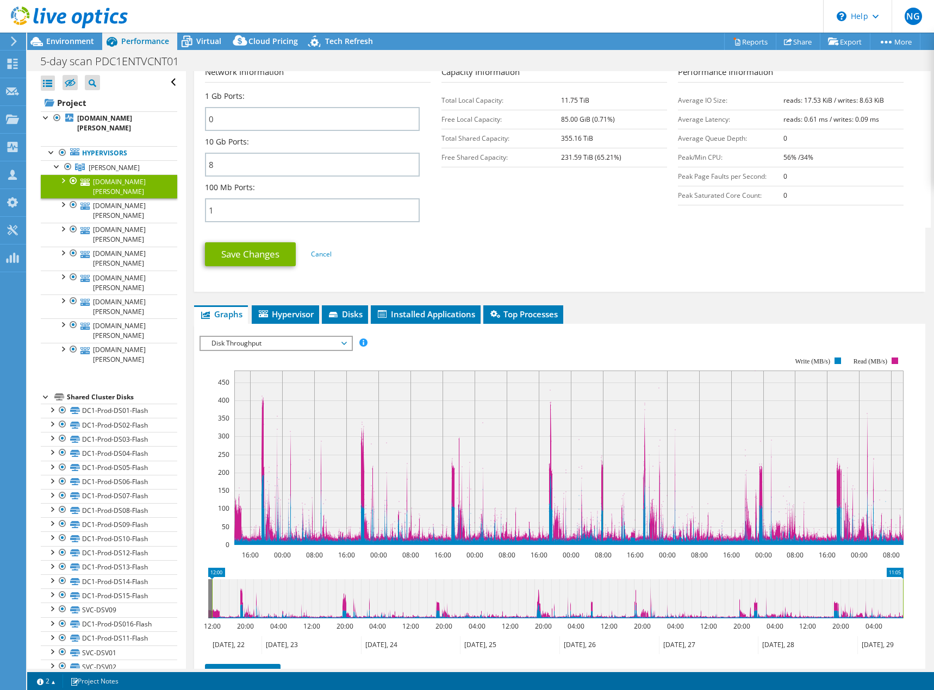
scroll to position [426, 0]
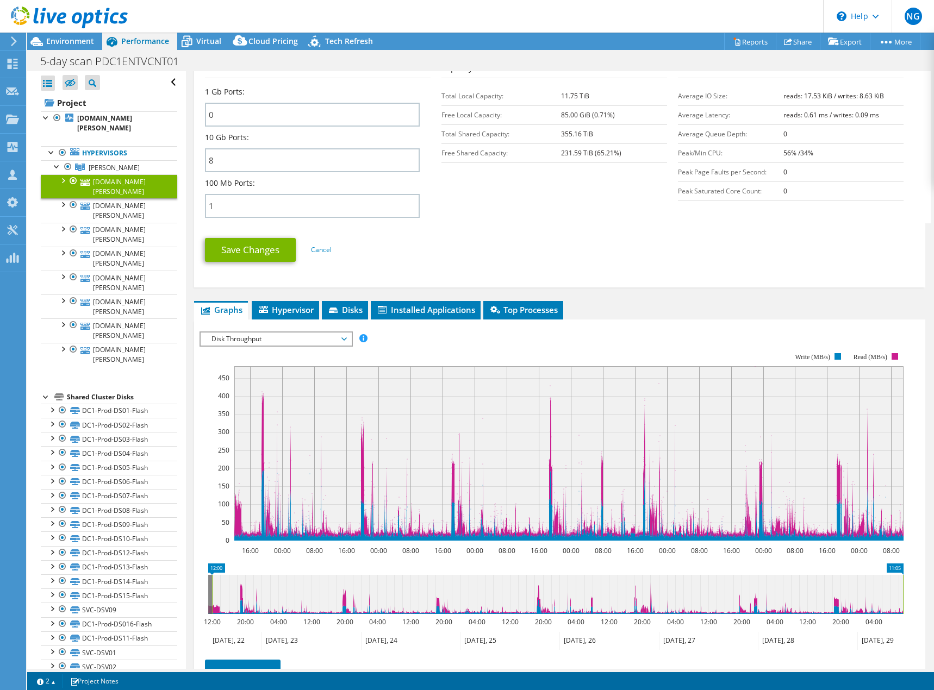
click at [331, 345] on span "Disk Throughput" at bounding box center [276, 339] width 140 height 13
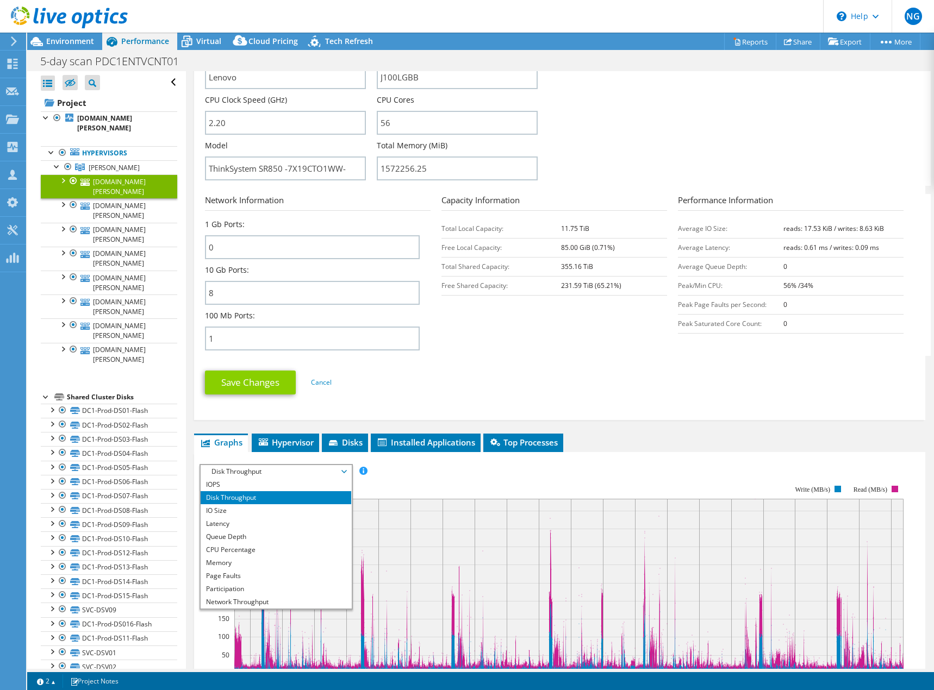
scroll to position [263, 0]
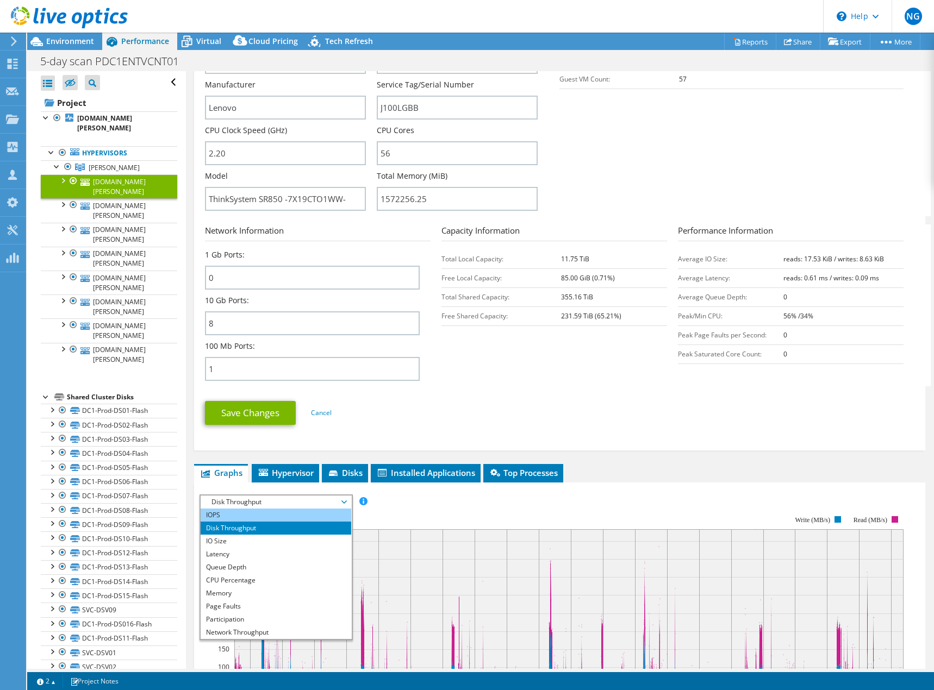
click at [252, 511] on li "IOPS" at bounding box center [276, 515] width 151 height 13
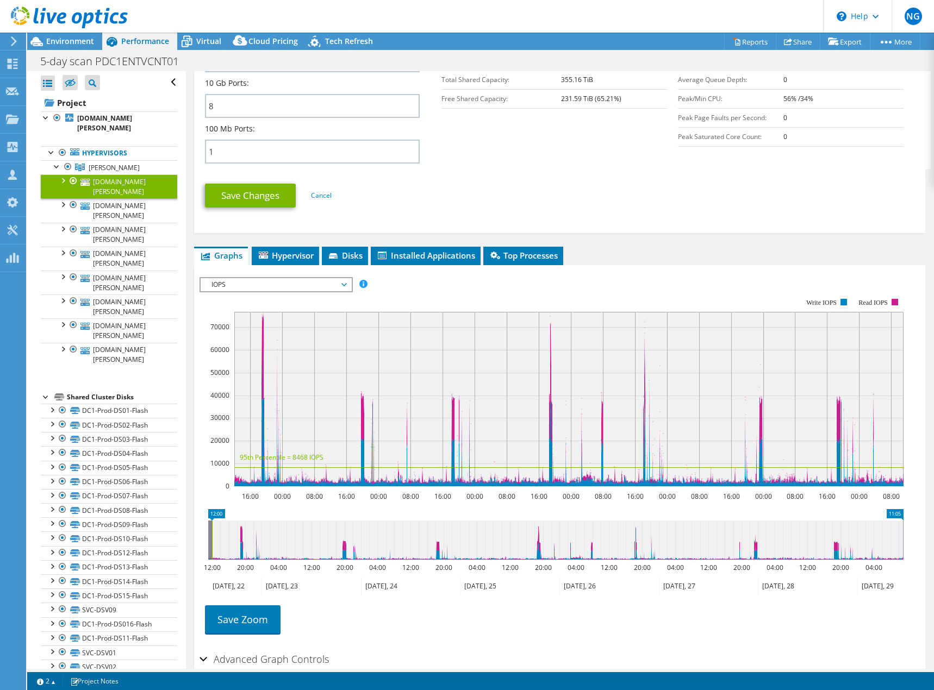
scroll to position [1, 0]
click at [703, 287] on rect at bounding box center [552, 392] width 704 height 217
drag, startPoint x: 235, startPoint y: 551, endPoint x: 244, endPoint y: 550, distance: 9.3
click at [245, 551] on icon at bounding box center [557, 540] width 691 height 39
drag, startPoint x: 211, startPoint y: 541, endPoint x: 277, endPoint y: 550, distance: 65.8
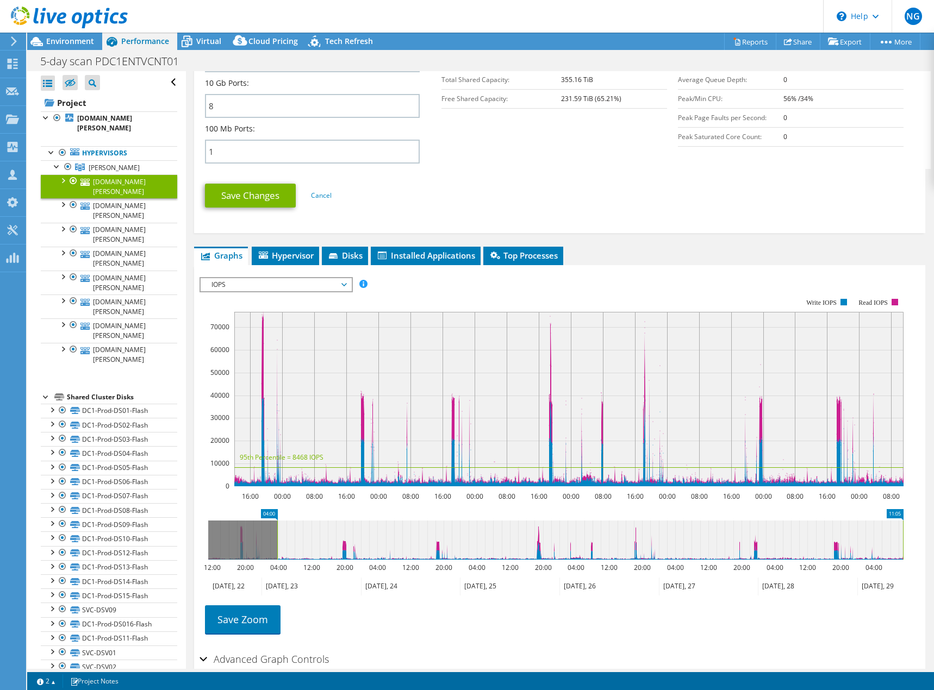
click at [277, 550] on rect at bounding box center [277, 540] width 4 height 39
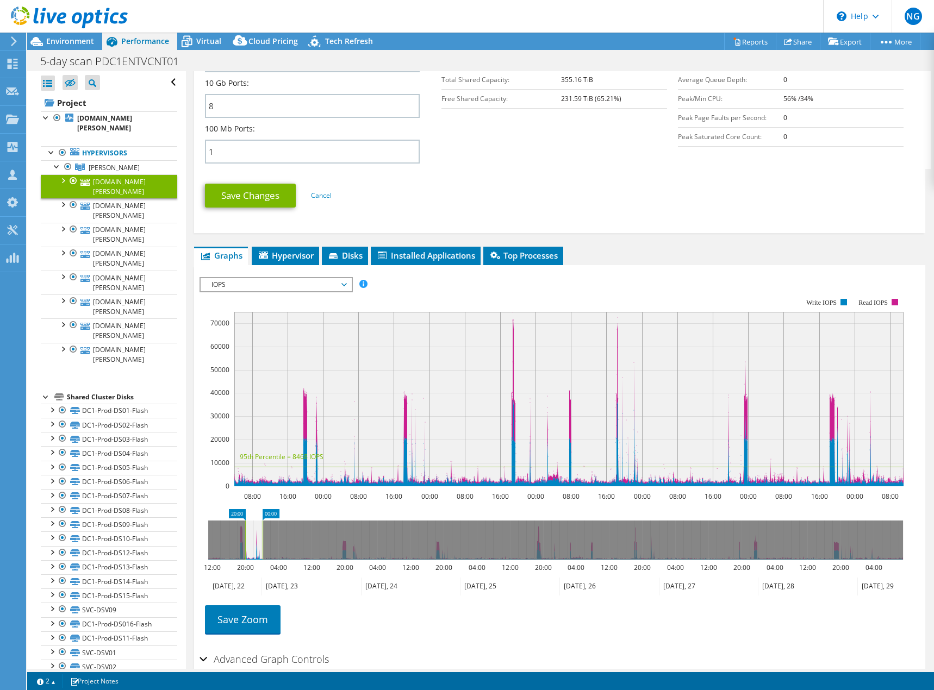
drag, startPoint x: 242, startPoint y: 549, endPoint x: 211, endPoint y: 554, distance: 31.4
click at [250, 546] on g at bounding box center [555, 540] width 695 height 39
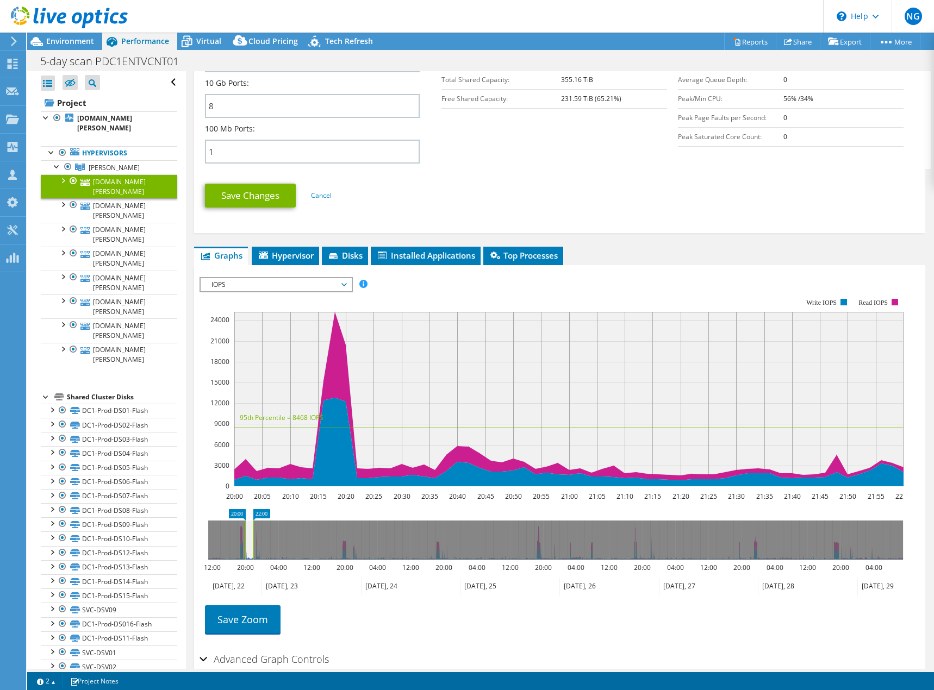
click at [234, 549] on icon at bounding box center [555, 540] width 695 height 39
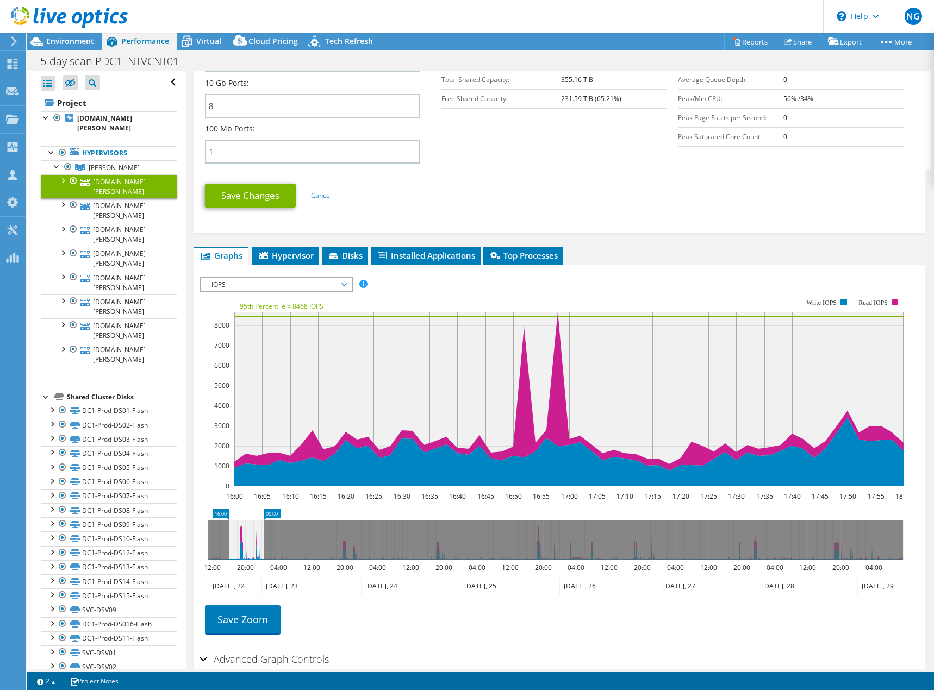
drag, startPoint x: 238, startPoint y: 544, endPoint x: 264, endPoint y: 549, distance: 27.0
click at [264, 549] on rect at bounding box center [263, 540] width 4 height 39
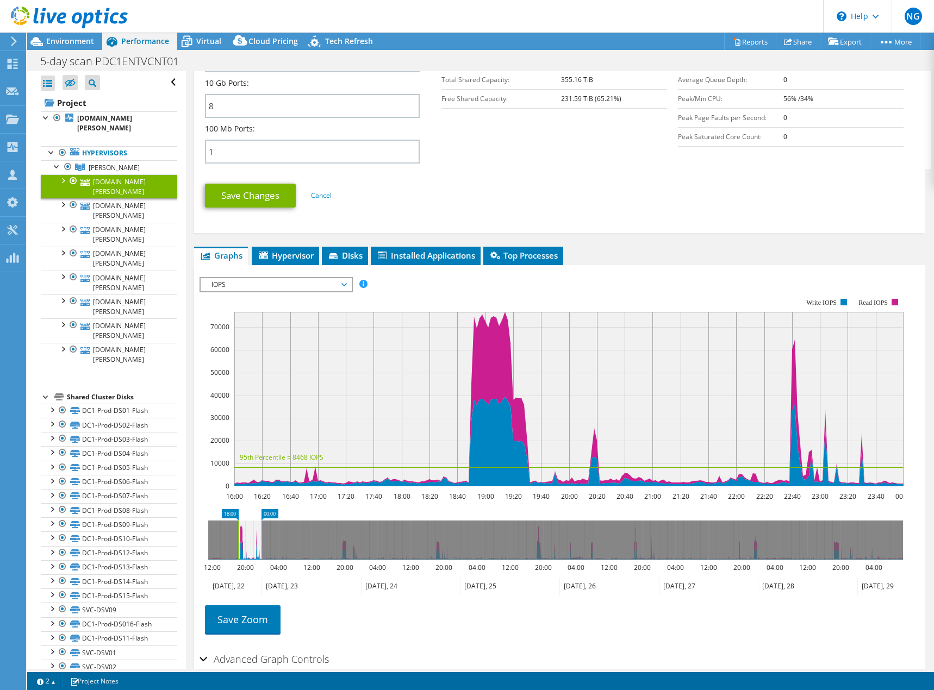
drag, startPoint x: 229, startPoint y: 547, endPoint x: 239, endPoint y: 551, distance: 9.8
click at [239, 551] on rect at bounding box center [238, 540] width 4 height 39
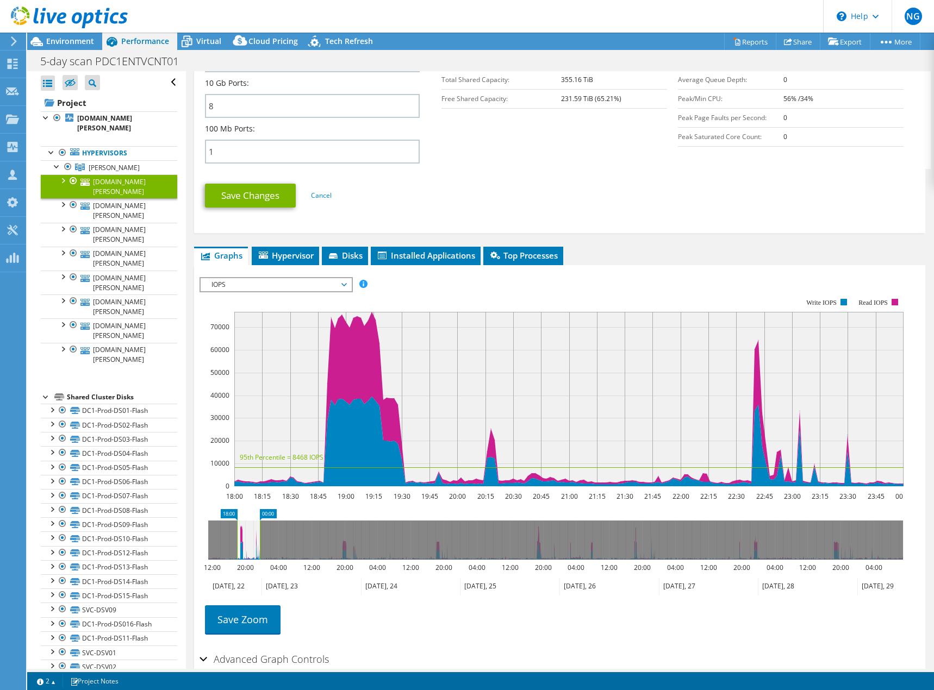
click at [261, 546] on rect at bounding box center [260, 540] width 4 height 39
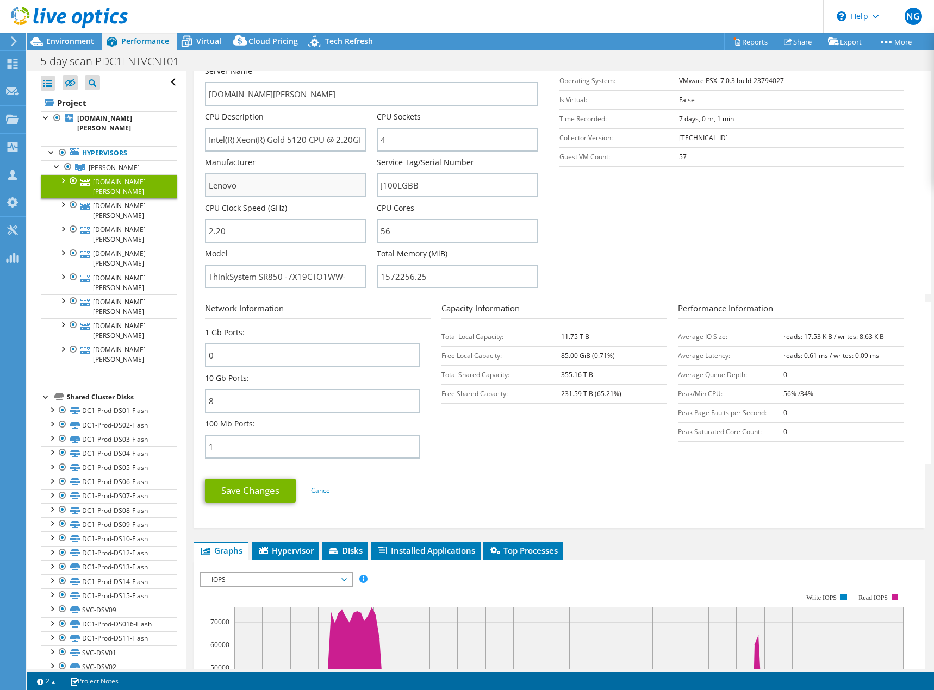
scroll to position [46, 0]
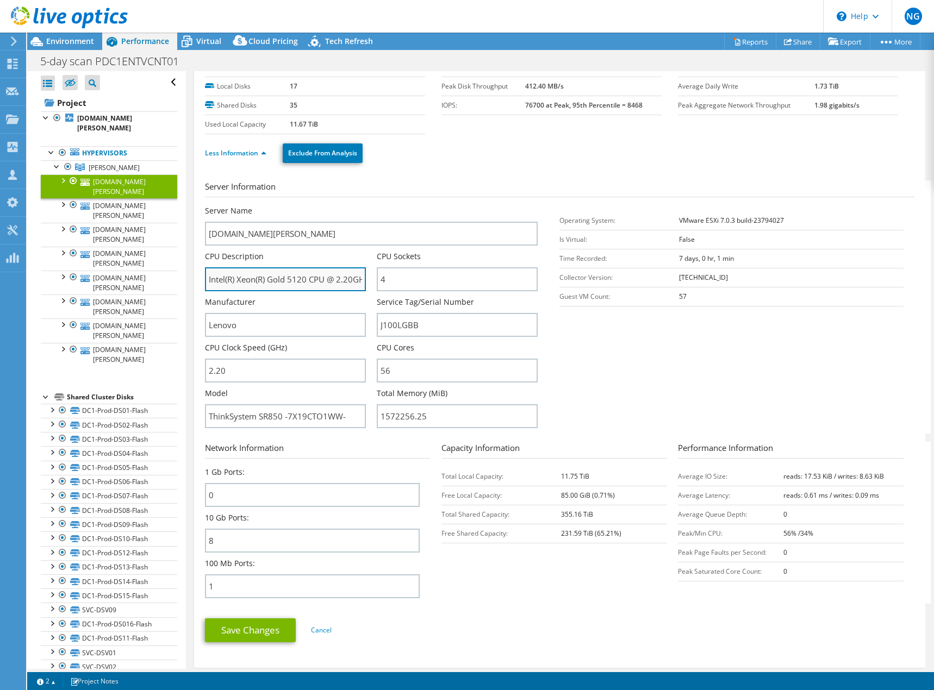
click at [281, 279] on input "Intel(R) Xeon(R) Gold 5120 CPU @ 2.20GHz 2.19 GHz" at bounding box center [285, 279] width 161 height 24
click at [280, 279] on input "Intel(R) Xeon(R) Gold 5120 CPU @ 2.20GHz 2.19 GHz" at bounding box center [285, 279] width 161 height 24
click at [279, 279] on input "Intel(R) Xeon(R) Gold 5120 CPU @ 2.20GHz 2.19 GHz" at bounding box center [285, 279] width 161 height 24
